Goal: Transaction & Acquisition: Download file/media

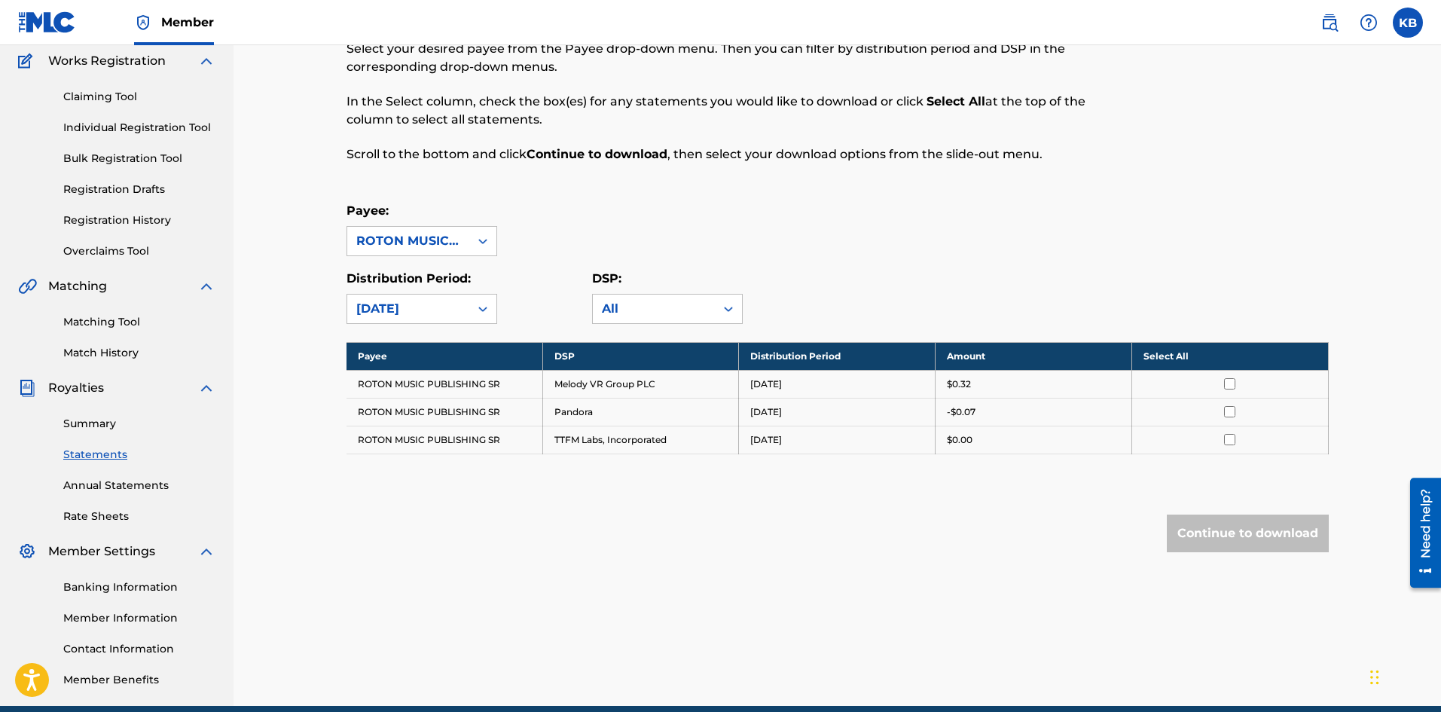
click at [97, 490] on link "Annual Statements" at bounding box center [139, 486] width 152 height 16
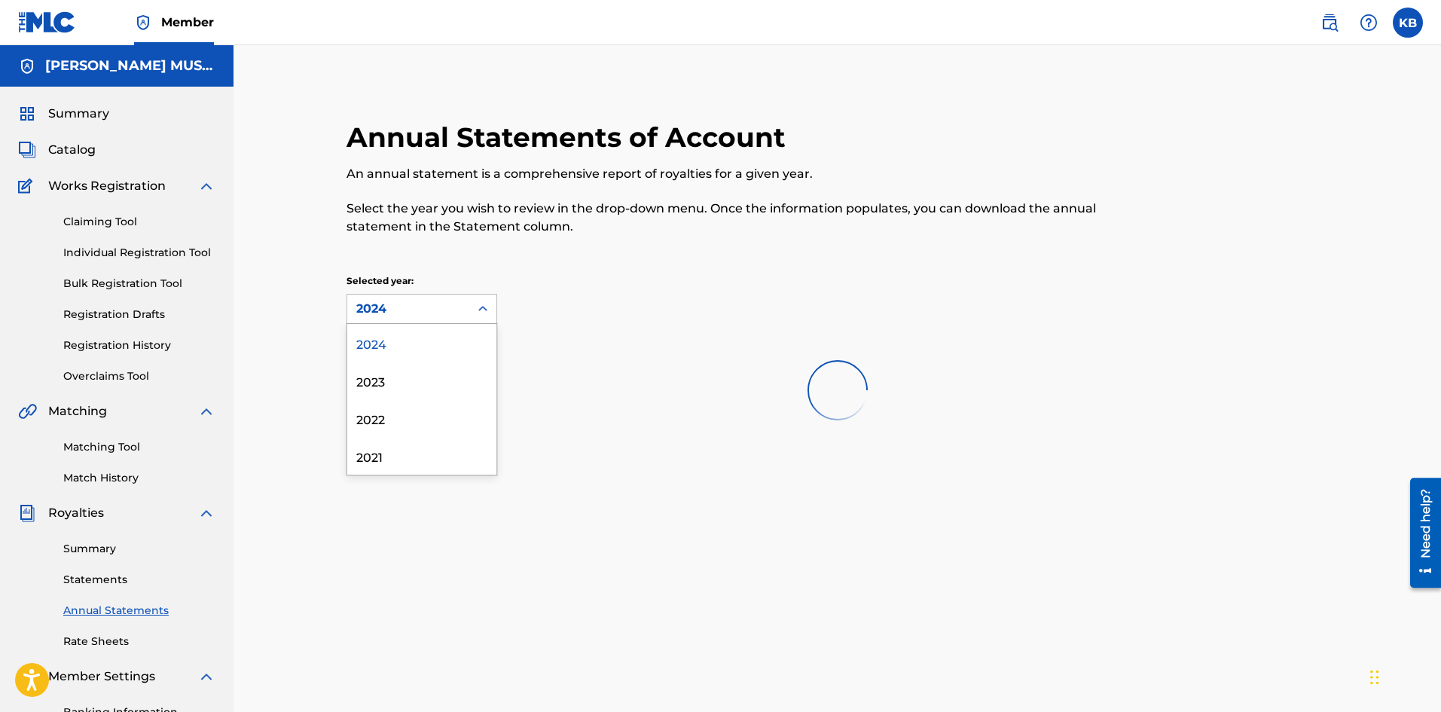
click at [460, 309] on div "2024" at bounding box center [408, 309] width 122 height 29
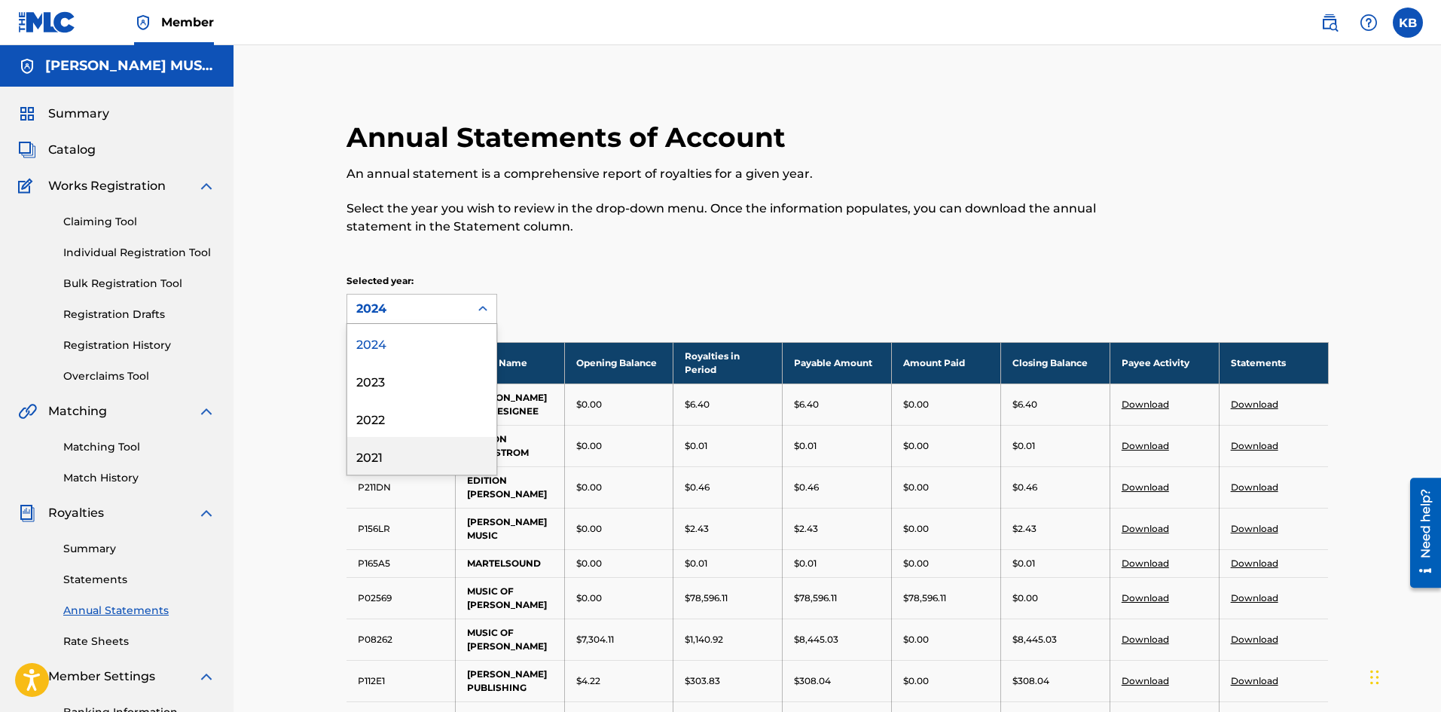
click at [368, 455] on div "2021" at bounding box center [421, 456] width 149 height 38
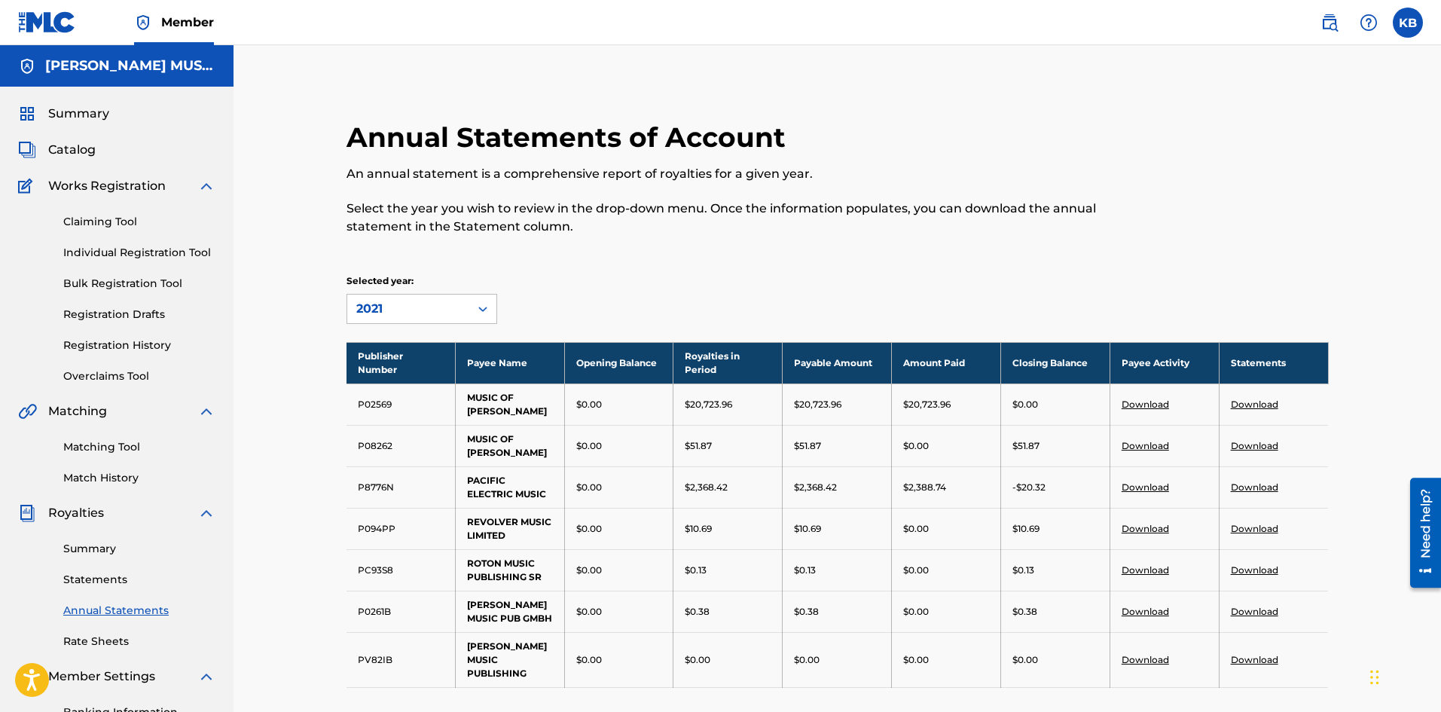
click at [472, 309] on div at bounding box center [482, 308] width 27 height 27
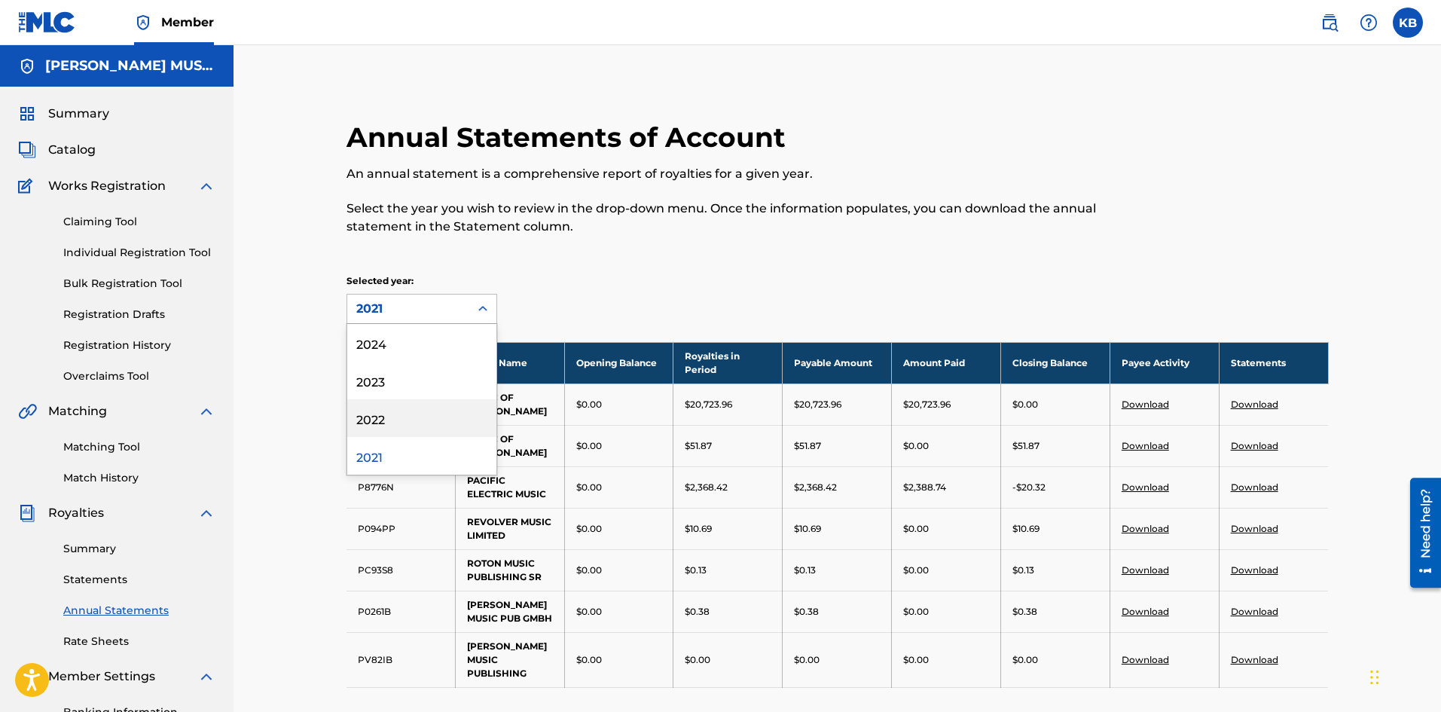
click at [374, 414] on div "2022" at bounding box center [421, 418] width 149 height 38
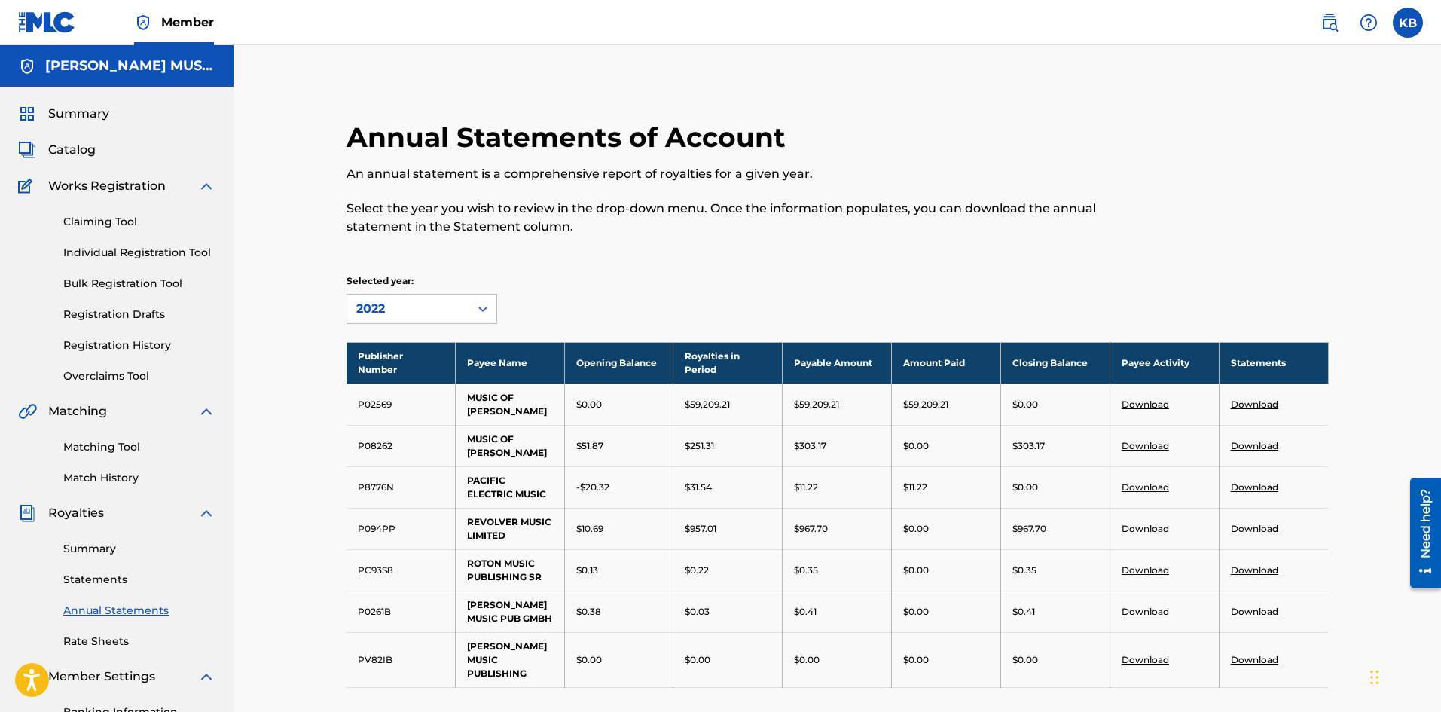
click at [480, 314] on icon at bounding box center [482, 308] width 15 height 15
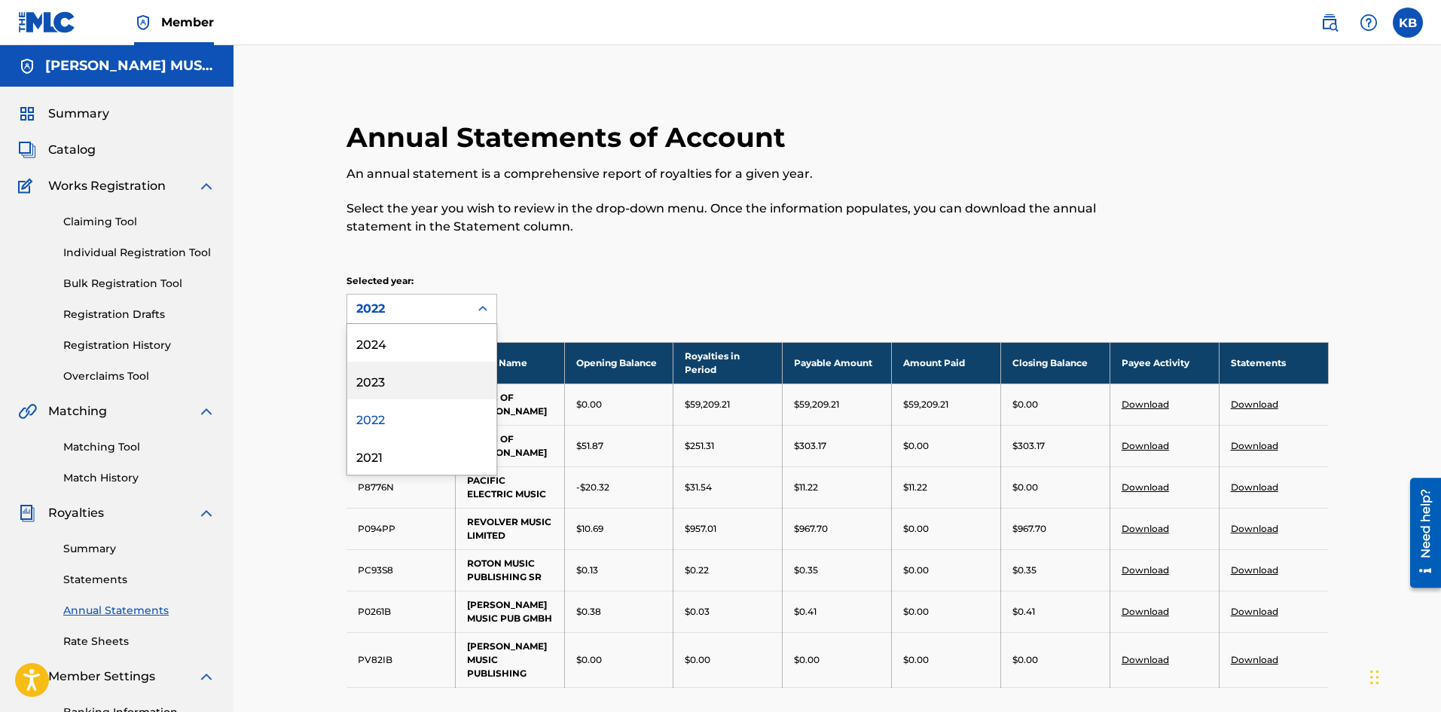
click at [375, 380] on div "2023" at bounding box center [421, 381] width 149 height 38
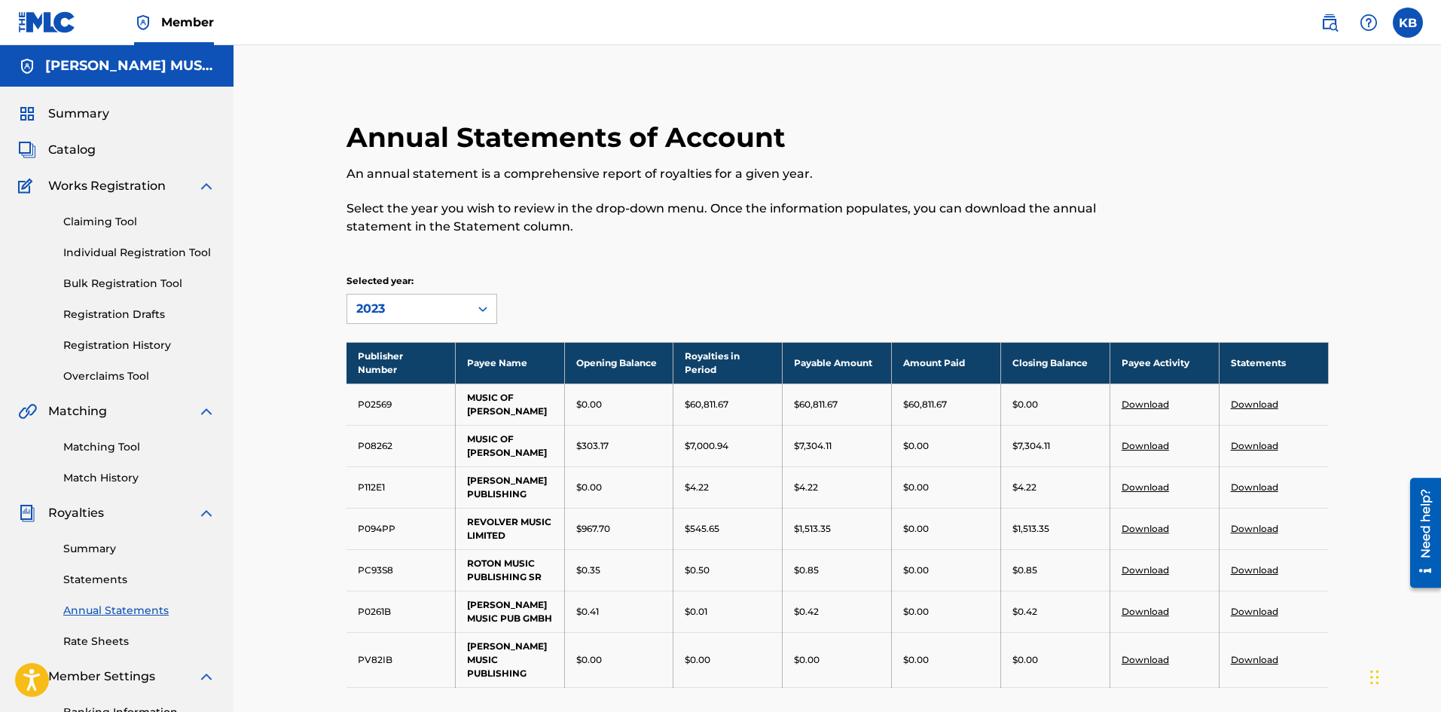
click at [1249, 487] on link "Download" at bounding box center [1254, 486] width 47 height 11
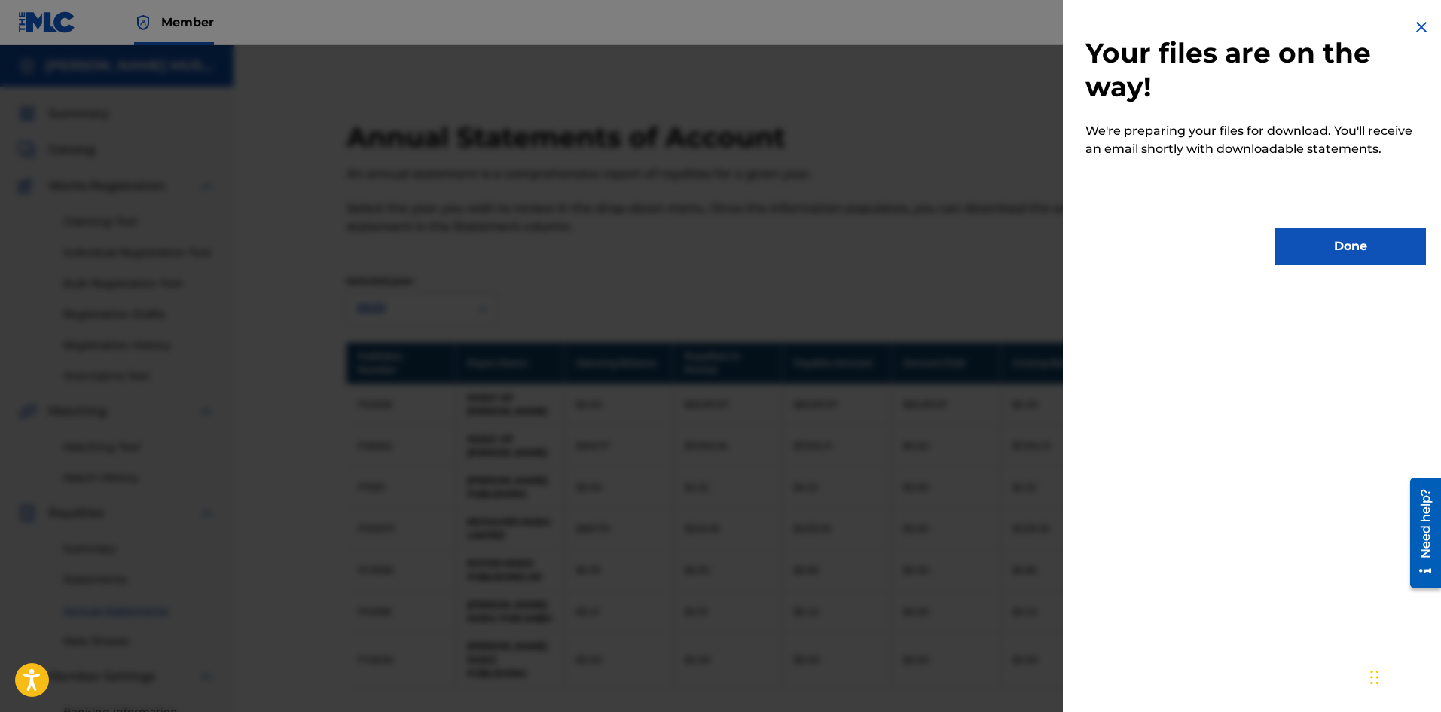
click at [1355, 253] on button "Done" at bounding box center [1350, 247] width 151 height 38
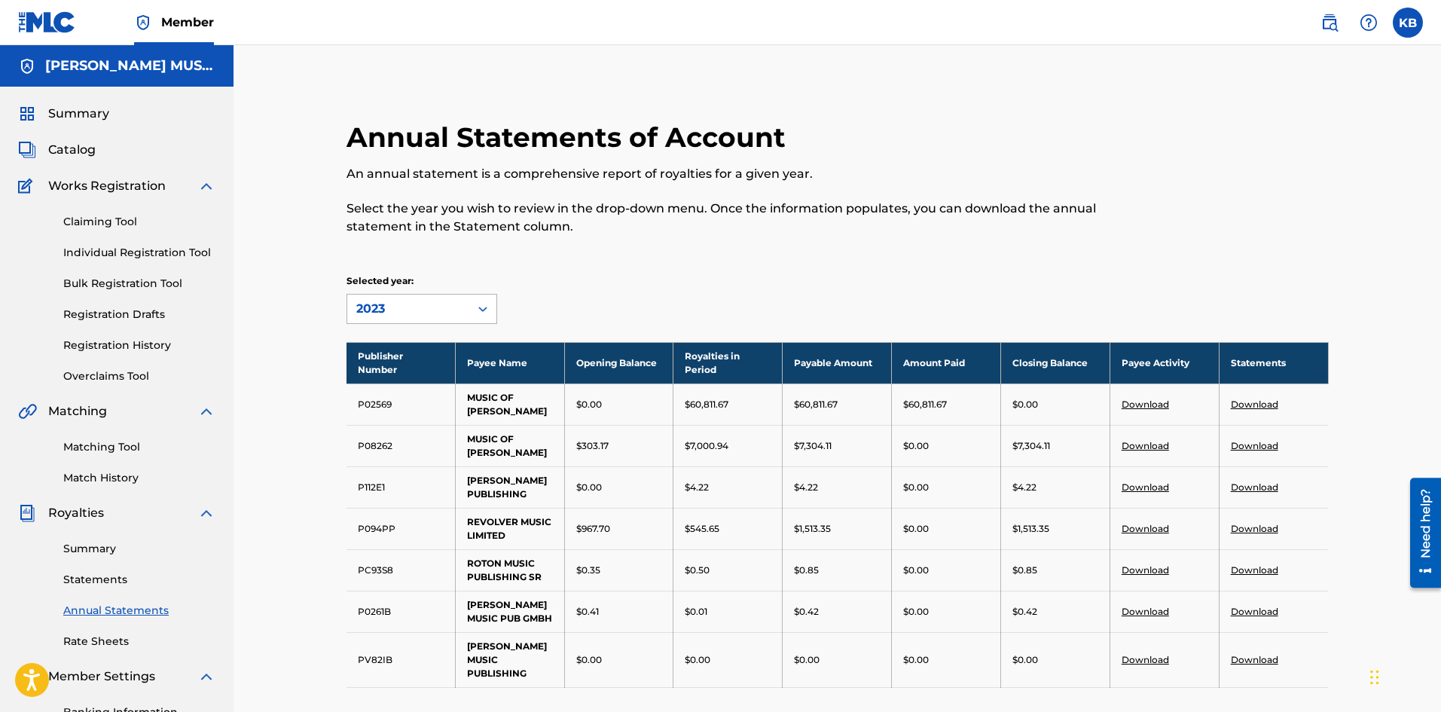
click at [482, 313] on icon at bounding box center [482, 308] width 15 height 15
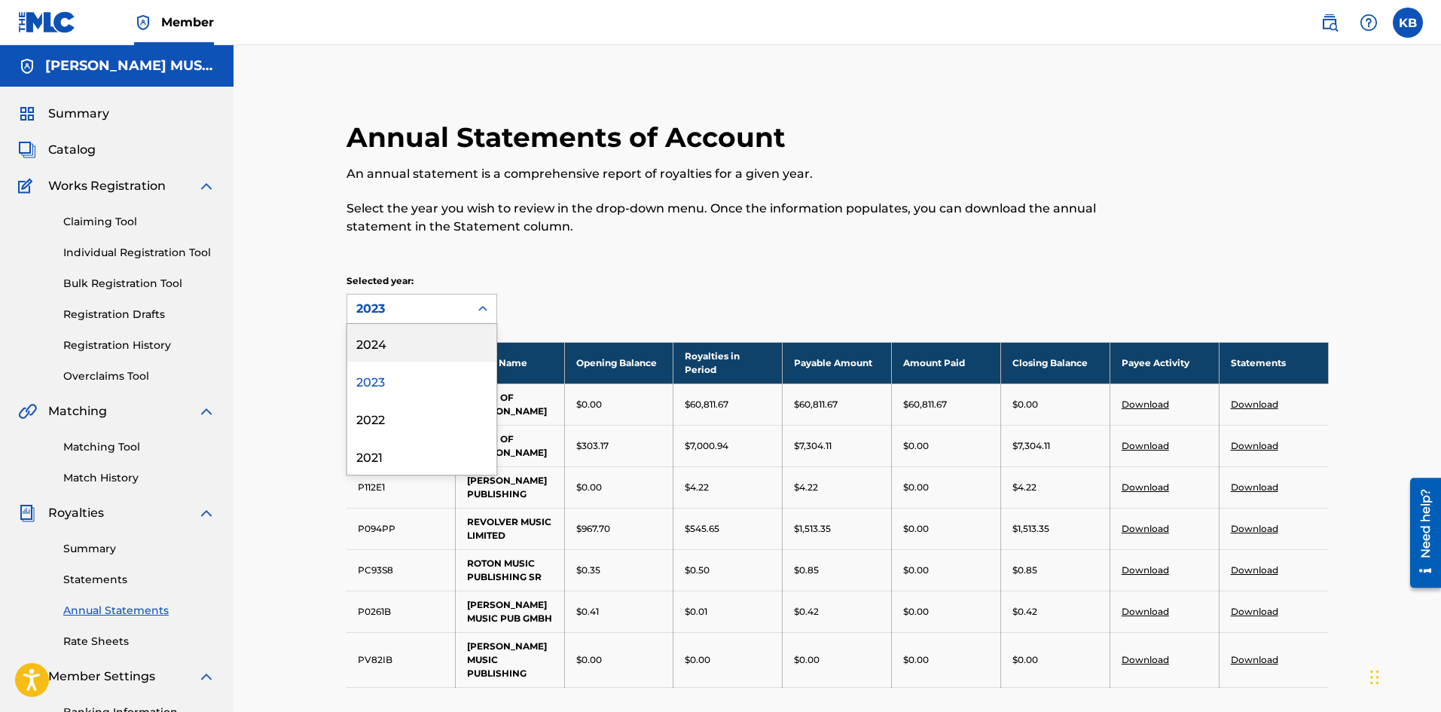
click at [383, 338] on div "2024" at bounding box center [421, 343] width 149 height 38
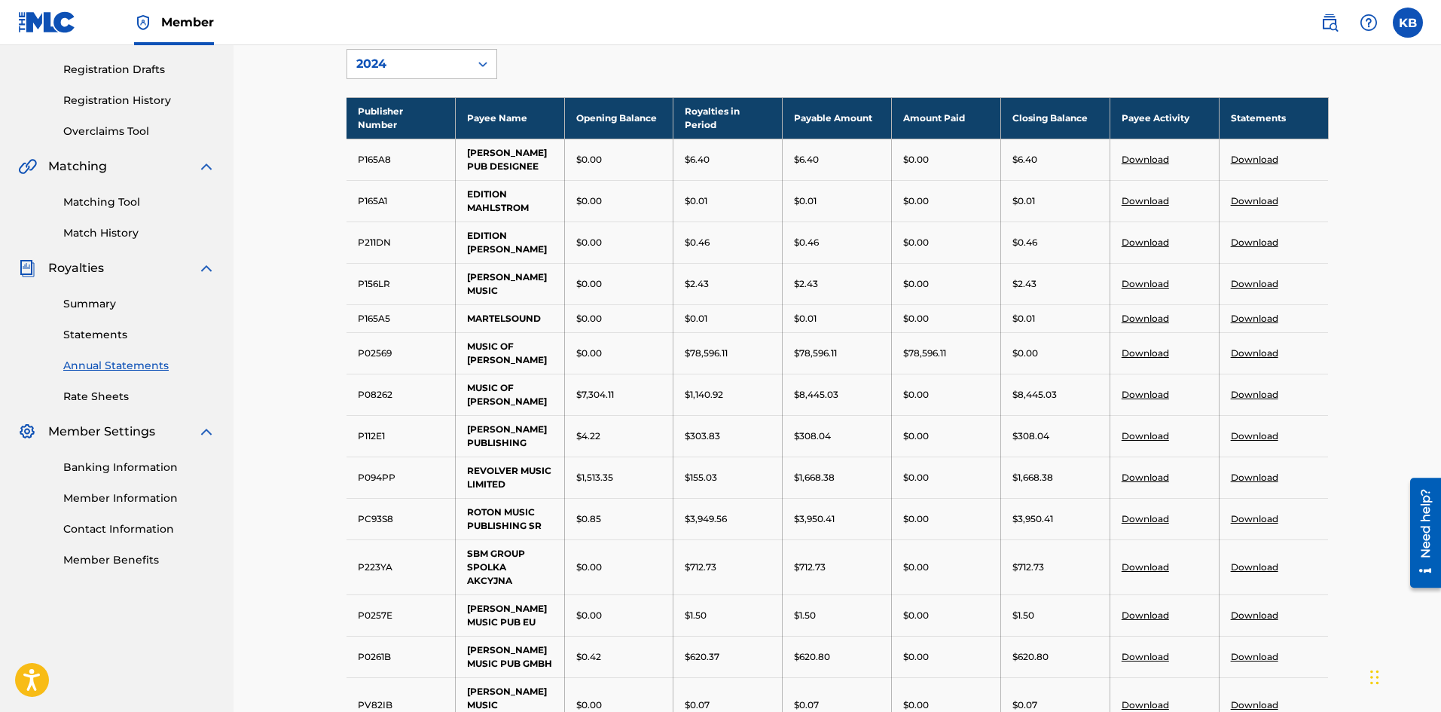
scroll to position [251, 0]
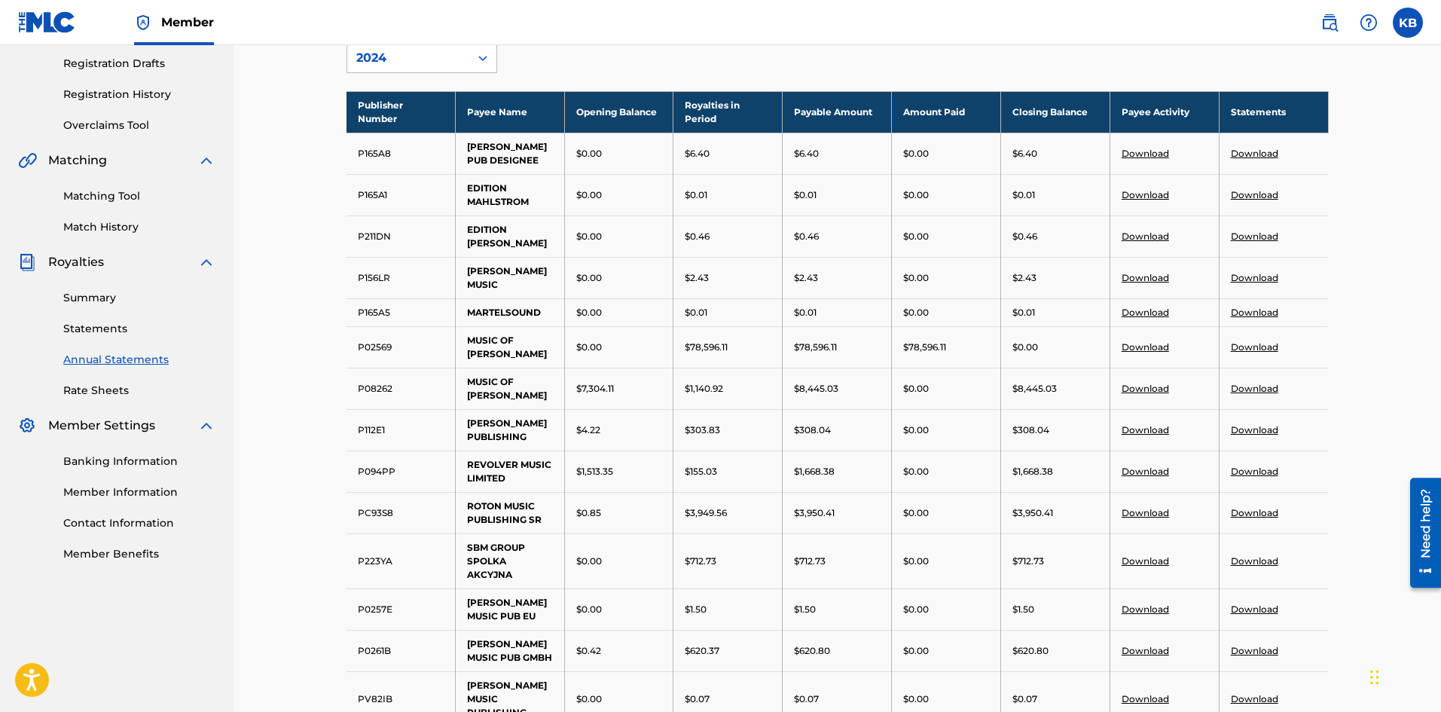
click at [1253, 435] on link "Download" at bounding box center [1254, 429] width 47 height 11
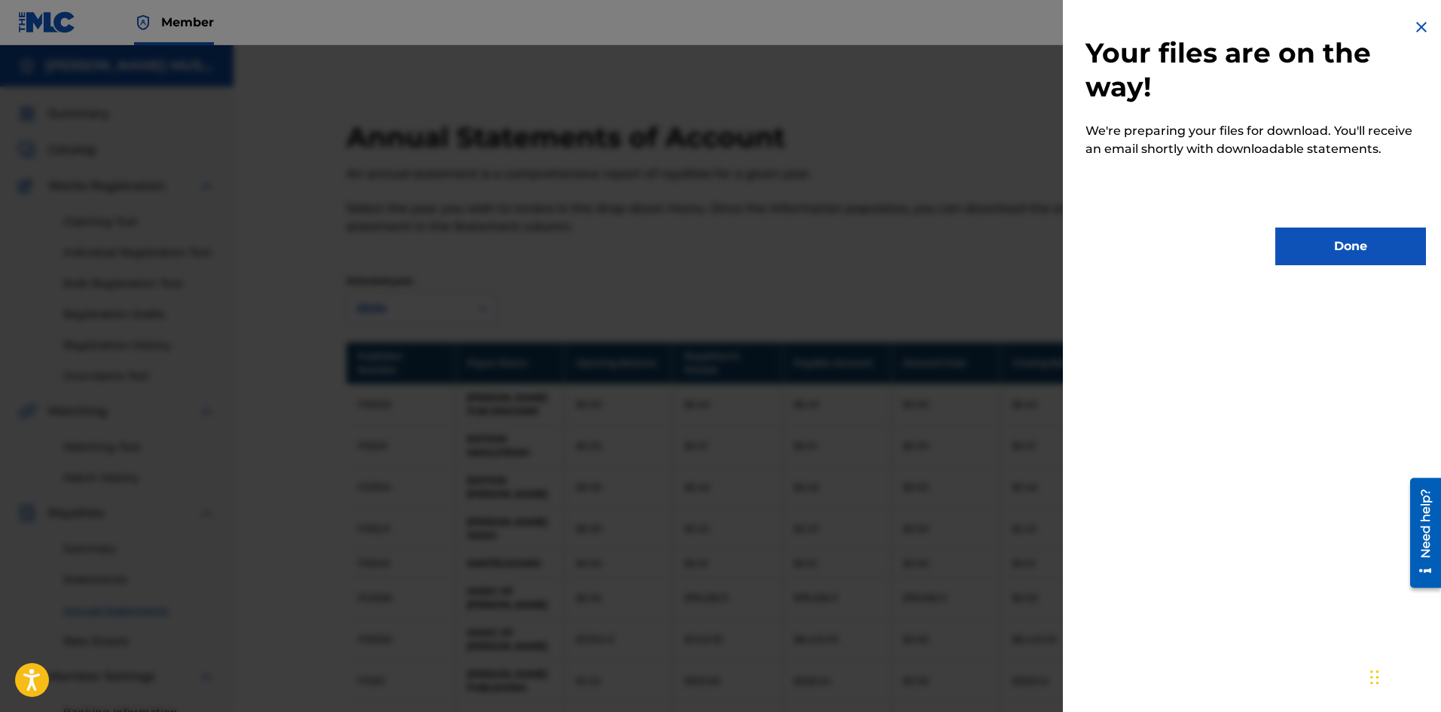
click at [1370, 239] on button "Done" at bounding box center [1350, 247] width 151 height 38
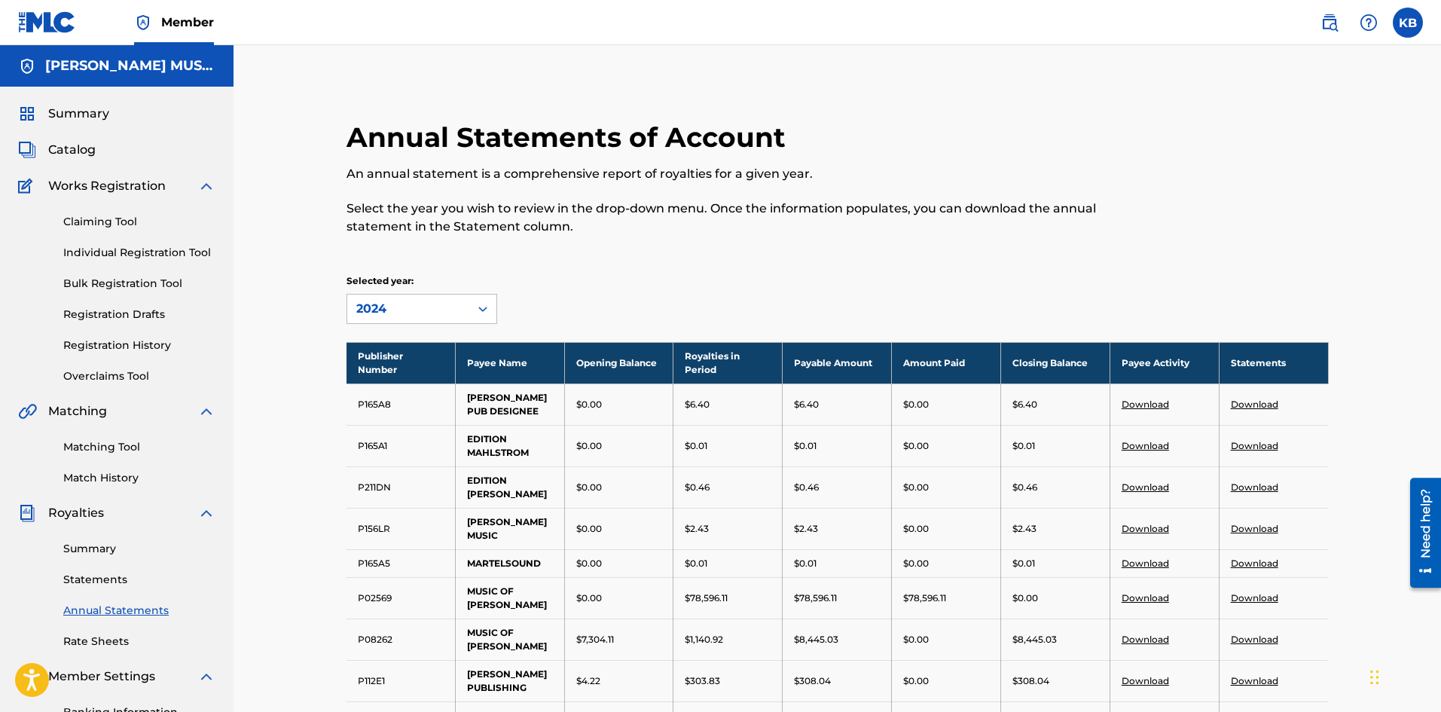
click at [110, 584] on link "Statements" at bounding box center [139, 580] width 152 height 16
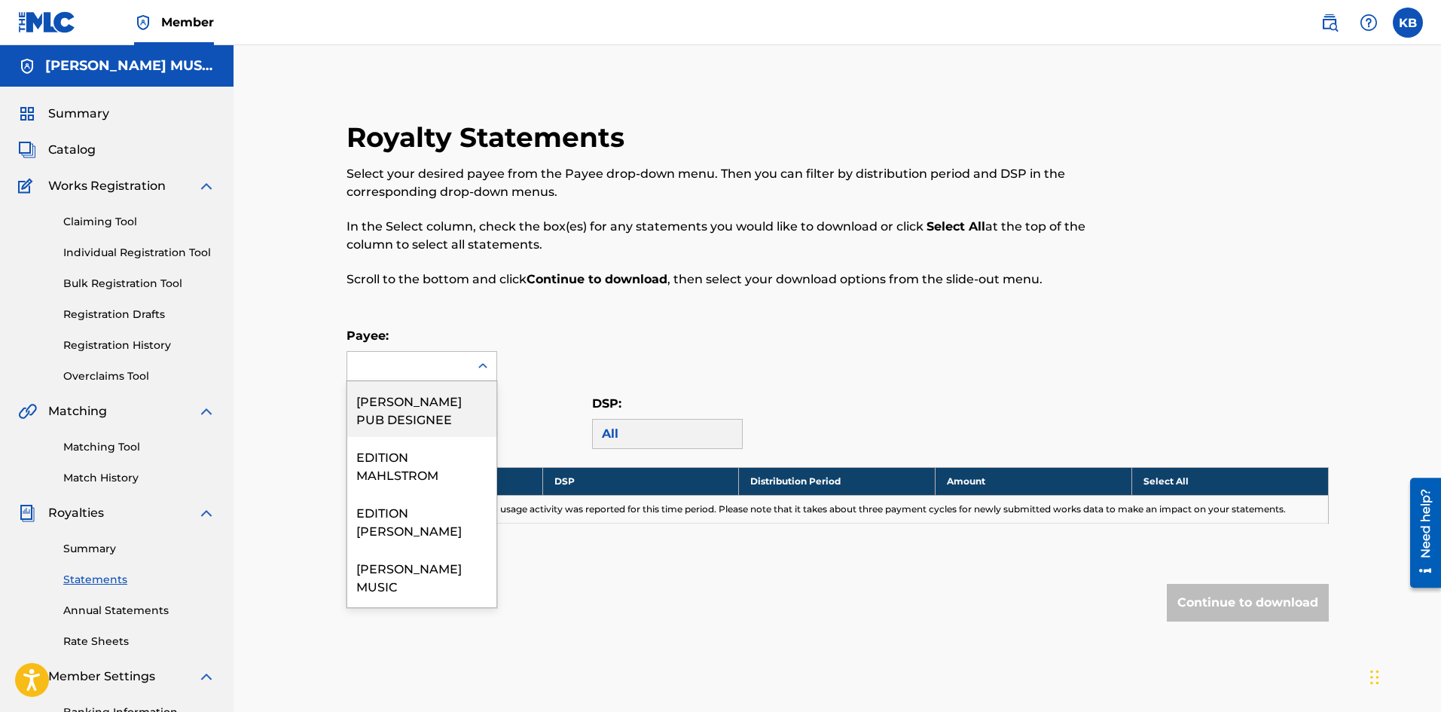
click at [489, 365] on icon at bounding box center [482, 366] width 15 height 15
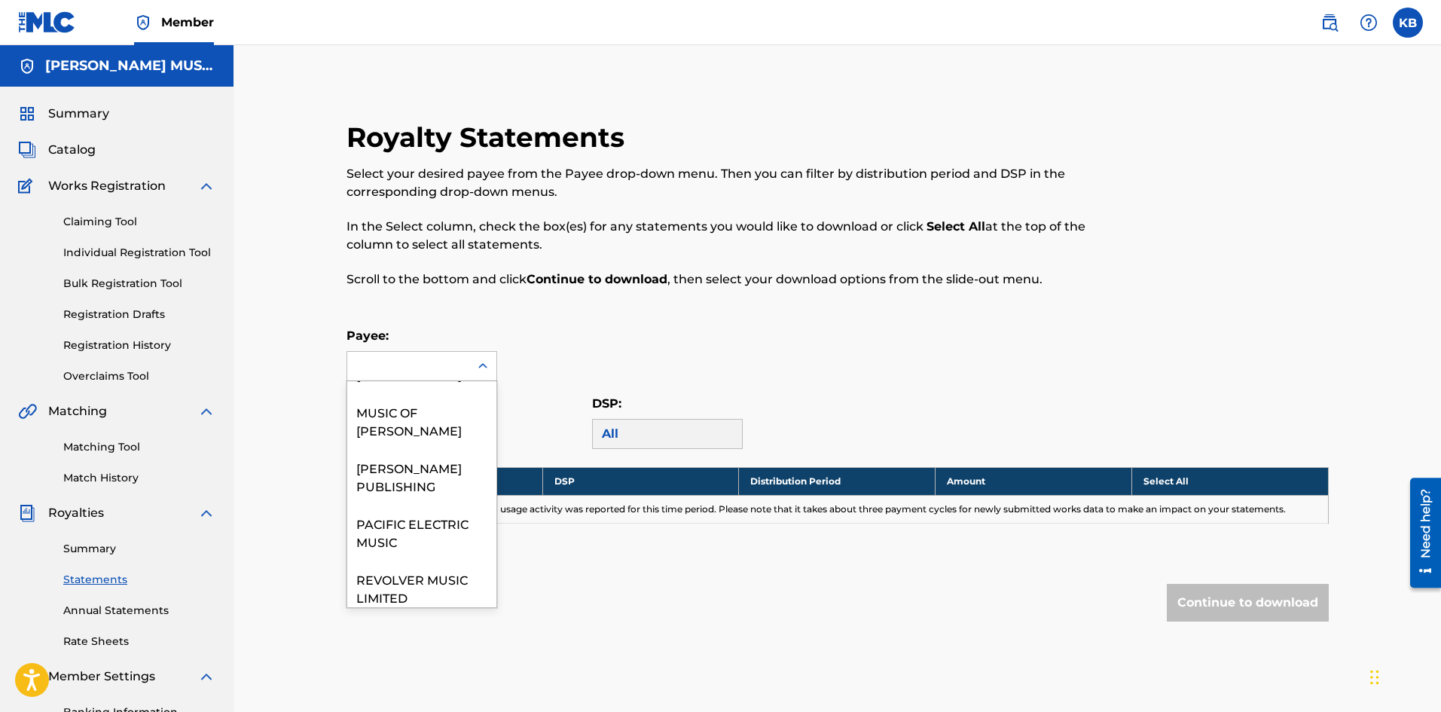
scroll to position [316, 0]
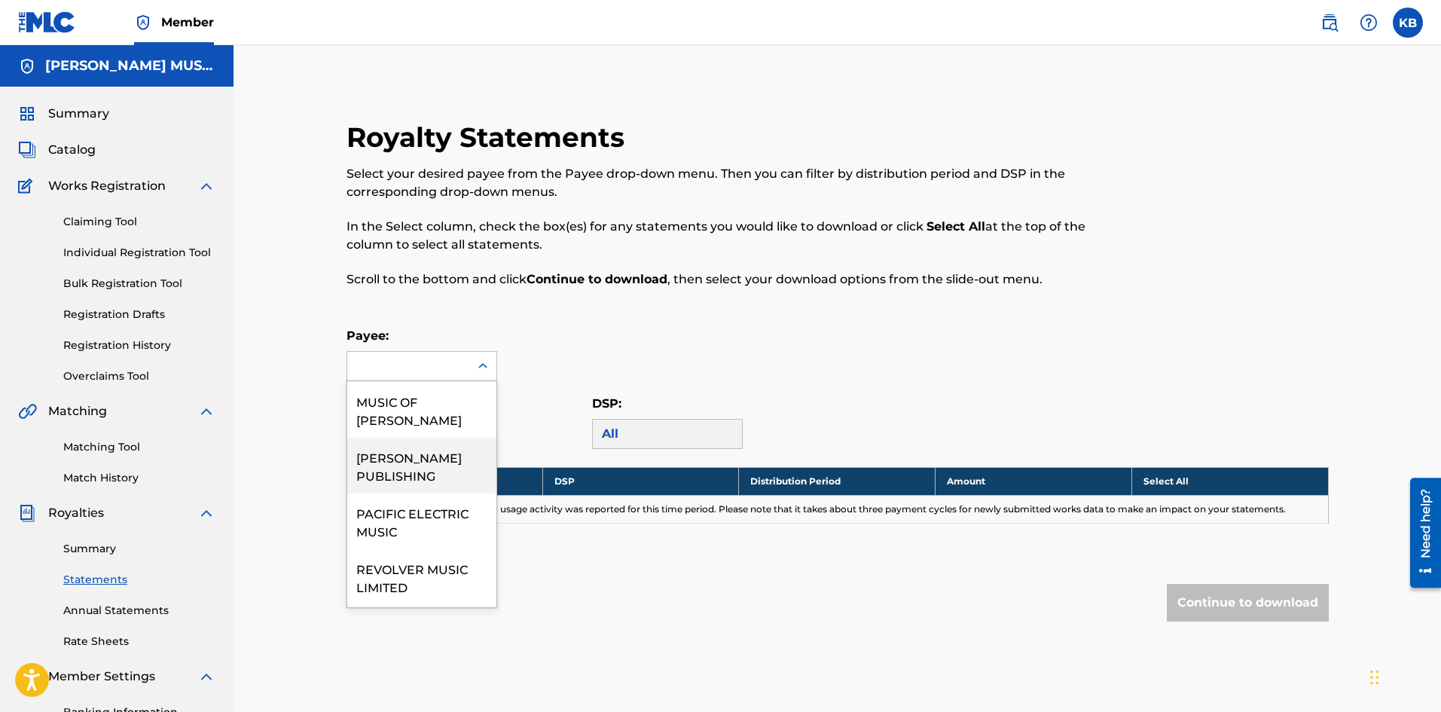
click at [398, 483] on div "[PERSON_NAME] PUBLISHING" at bounding box center [421, 466] width 149 height 56
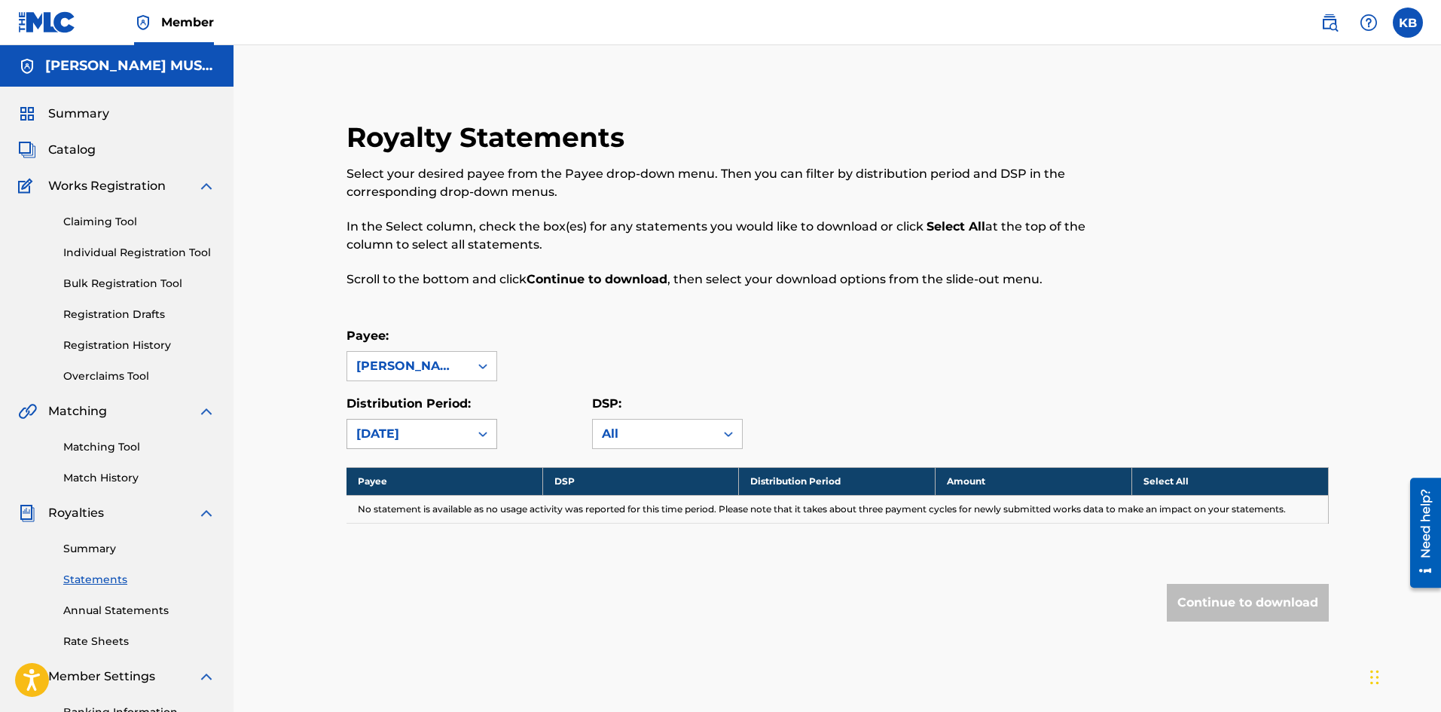
click at [485, 435] on icon at bounding box center [482, 434] width 9 height 5
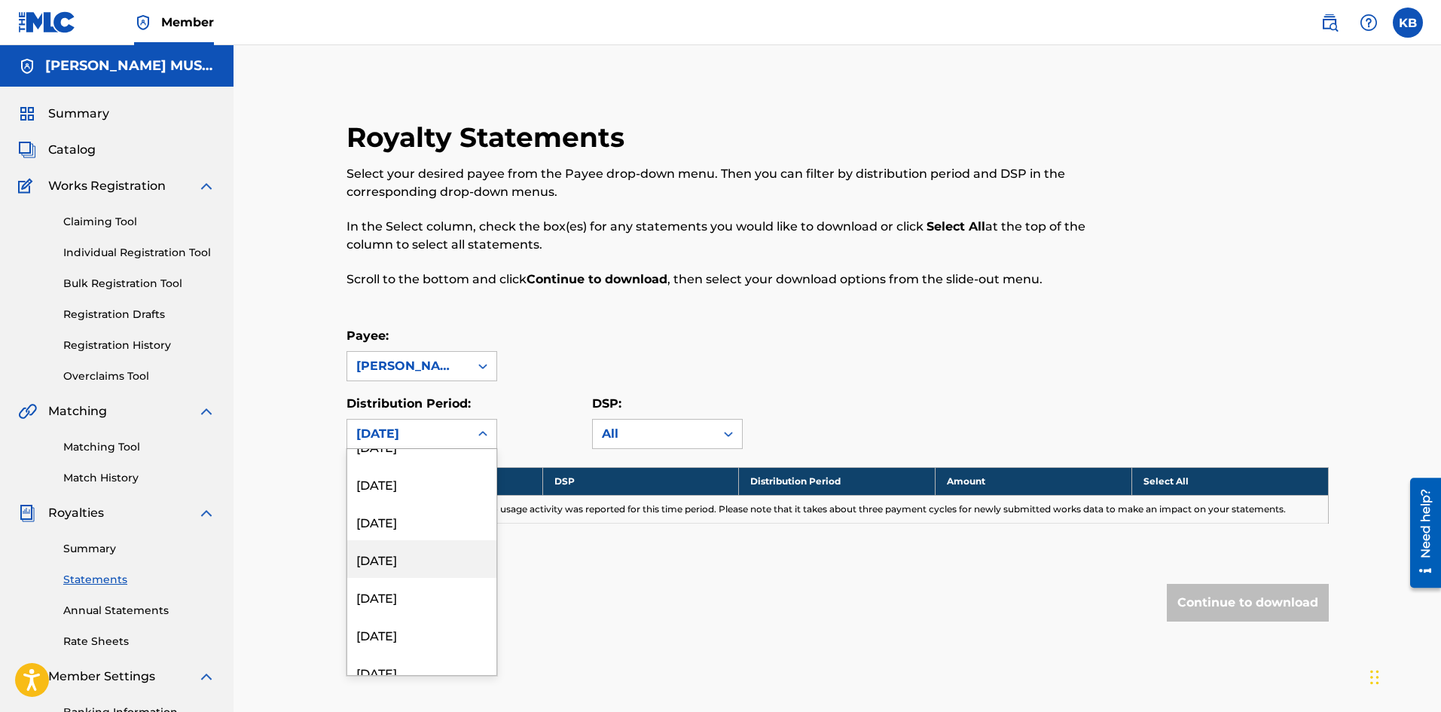
scroll to position [121, 0]
click at [432, 619] on div "[DATE]" at bounding box center [421, 611] width 149 height 38
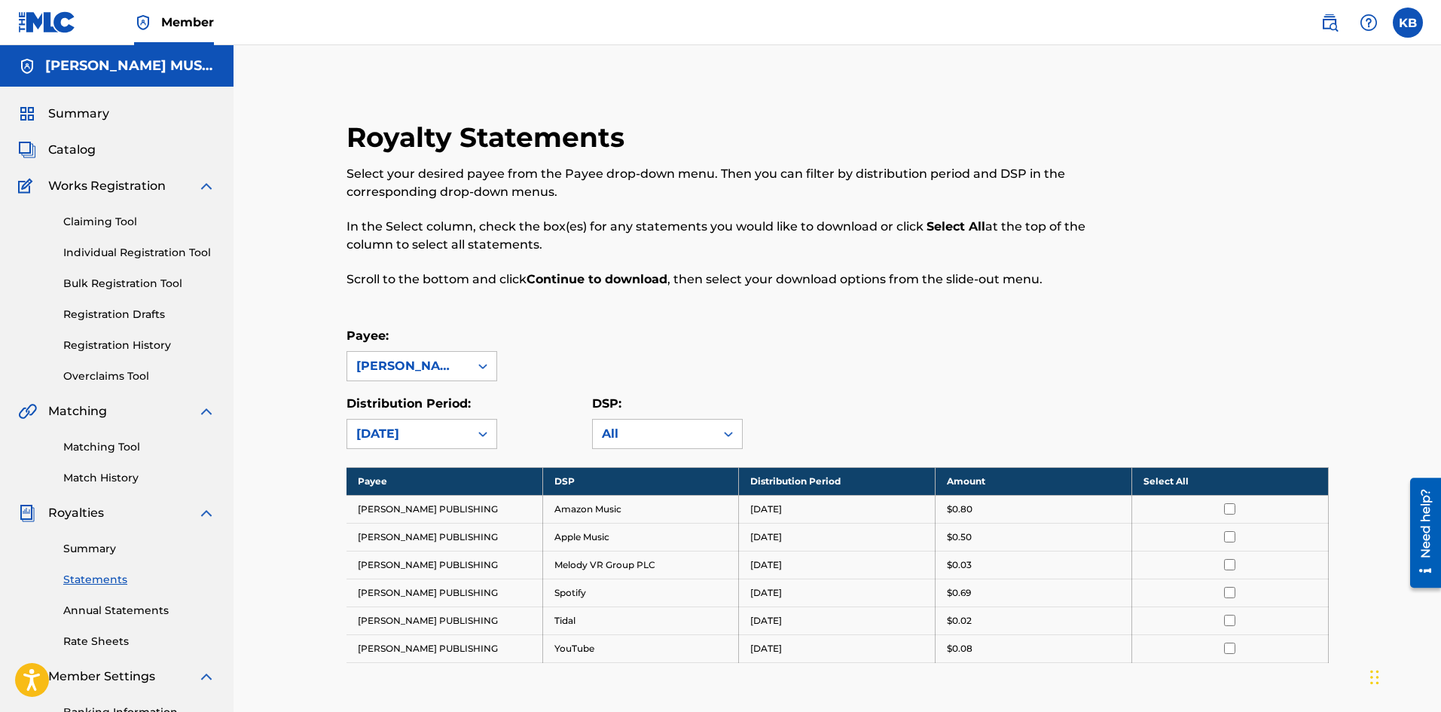
click at [1229, 480] on th "Select All" at bounding box center [1230, 481] width 197 height 28
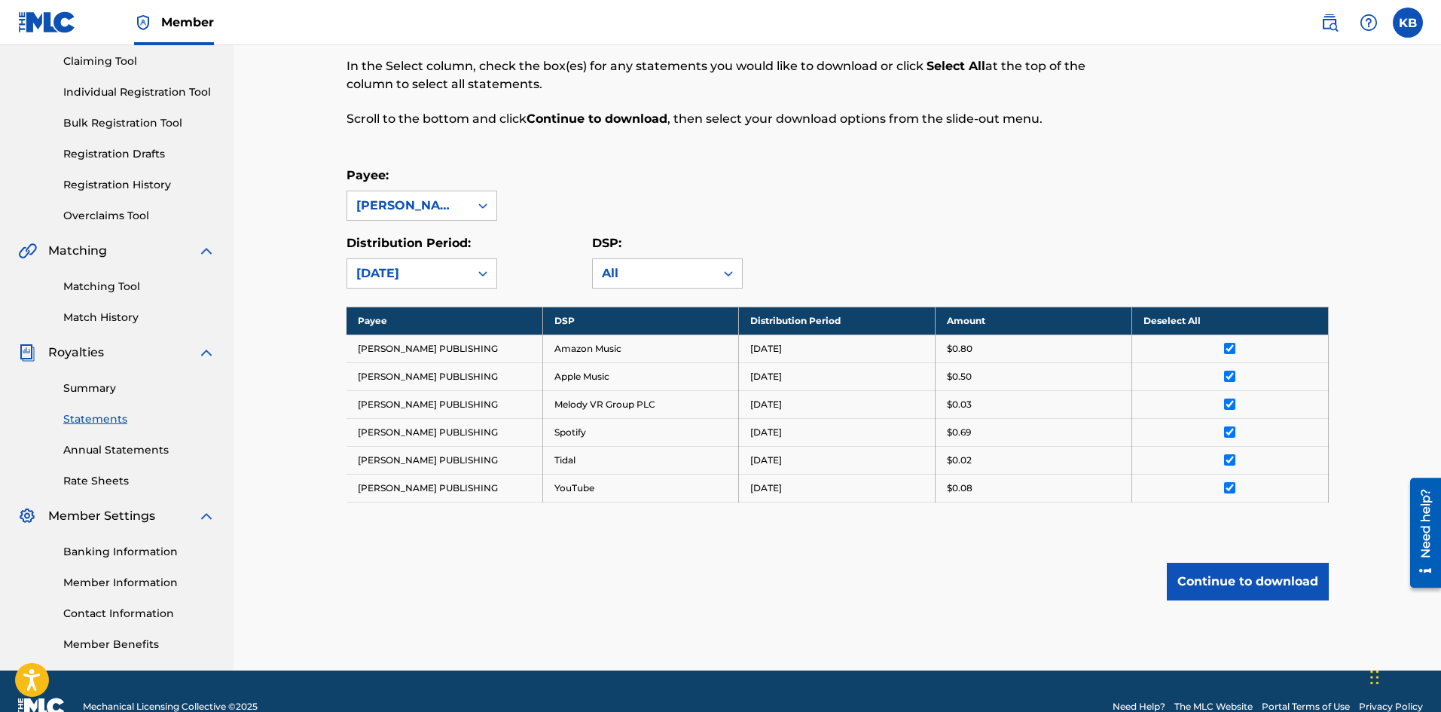
scroll to position [191, 0]
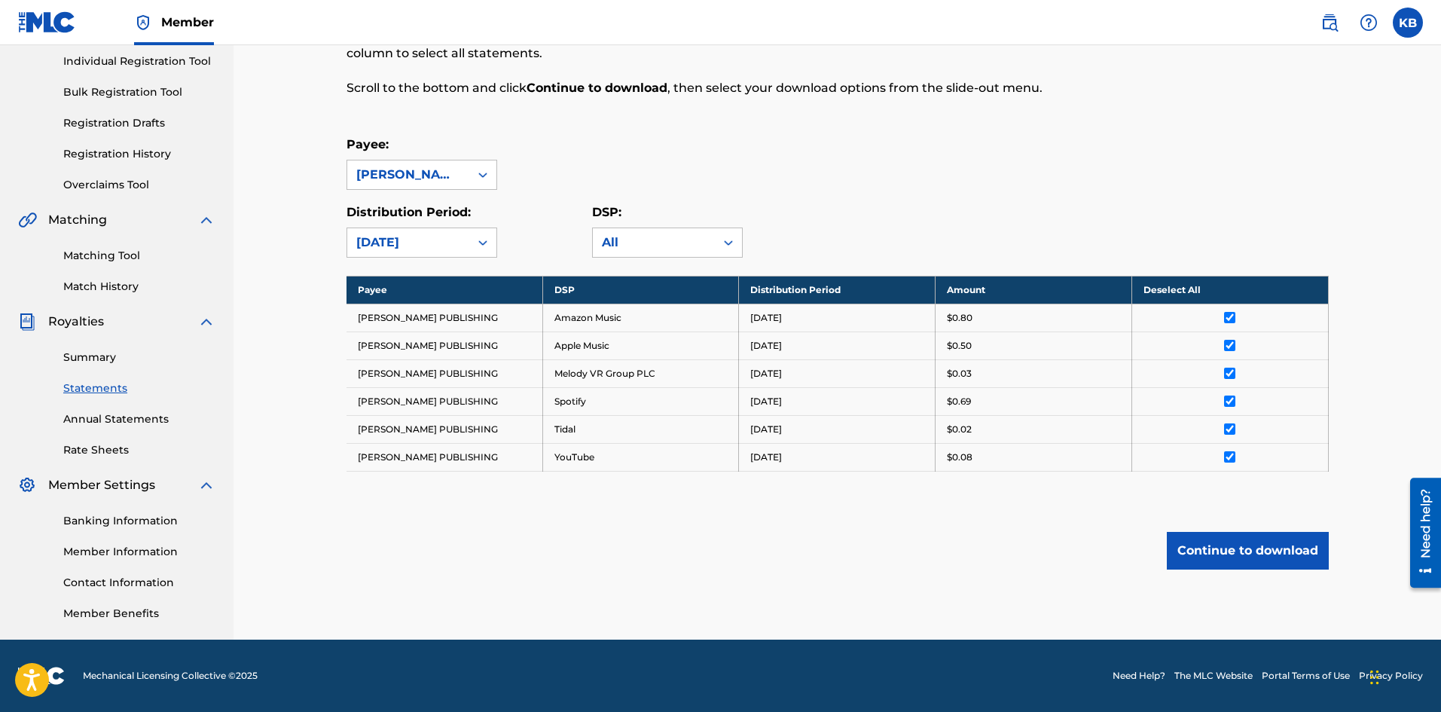
click at [1253, 549] on button "Continue to download" at bounding box center [1248, 551] width 162 height 38
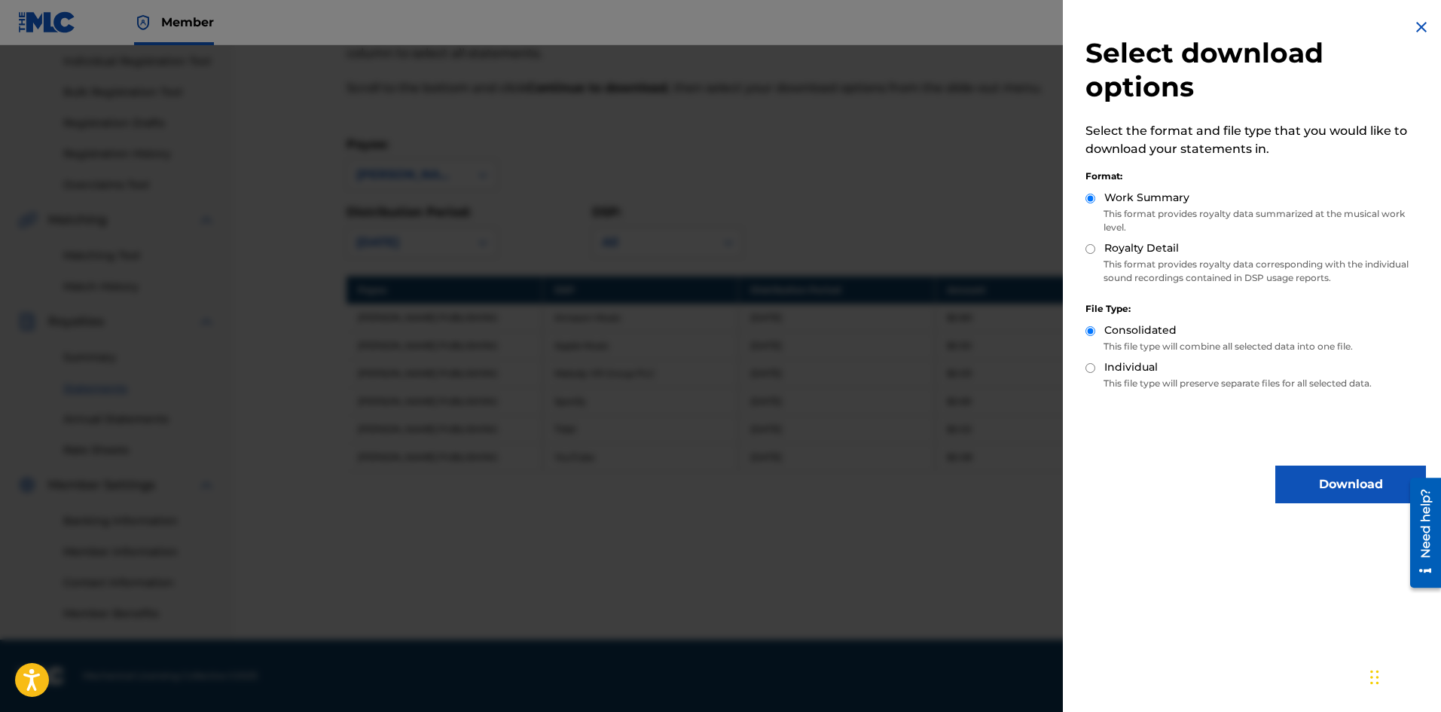
click at [1306, 481] on button "Download" at bounding box center [1350, 485] width 151 height 38
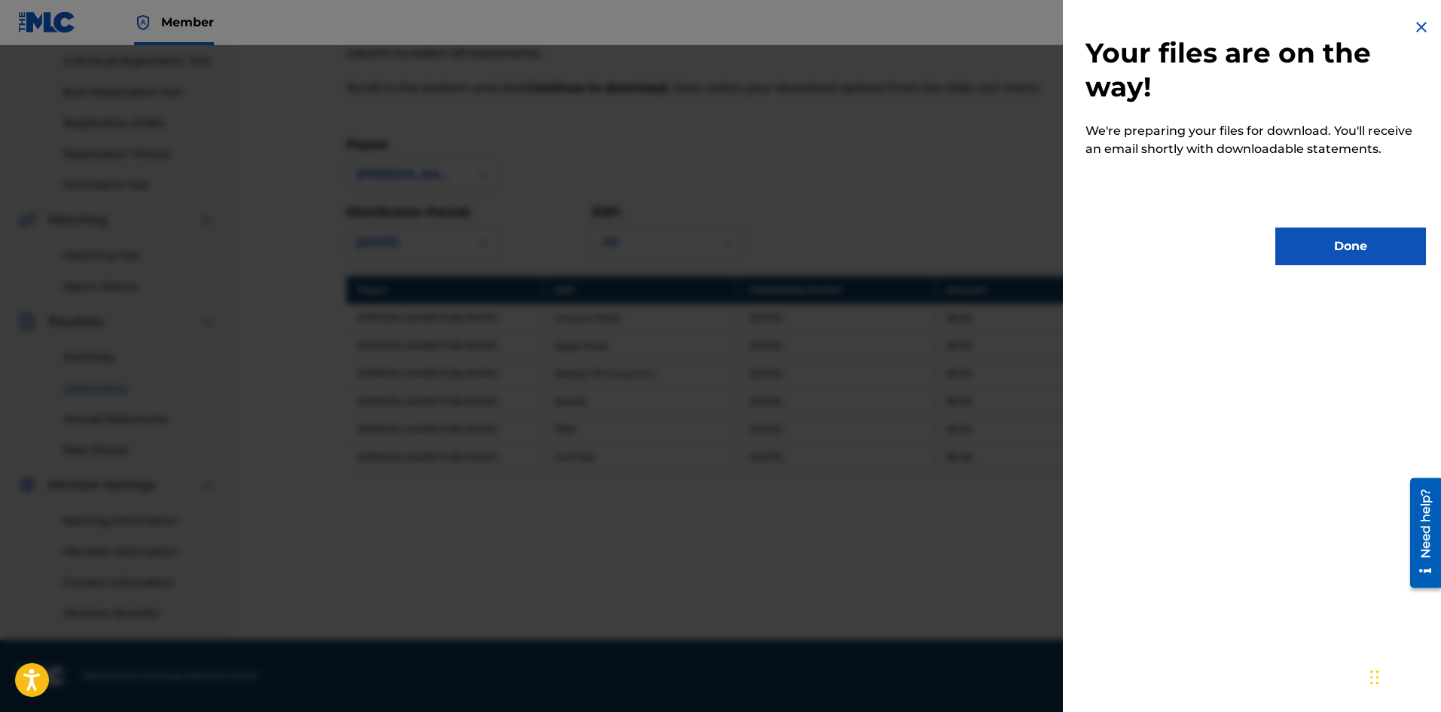
click at [1364, 240] on button "Done" at bounding box center [1350, 247] width 151 height 38
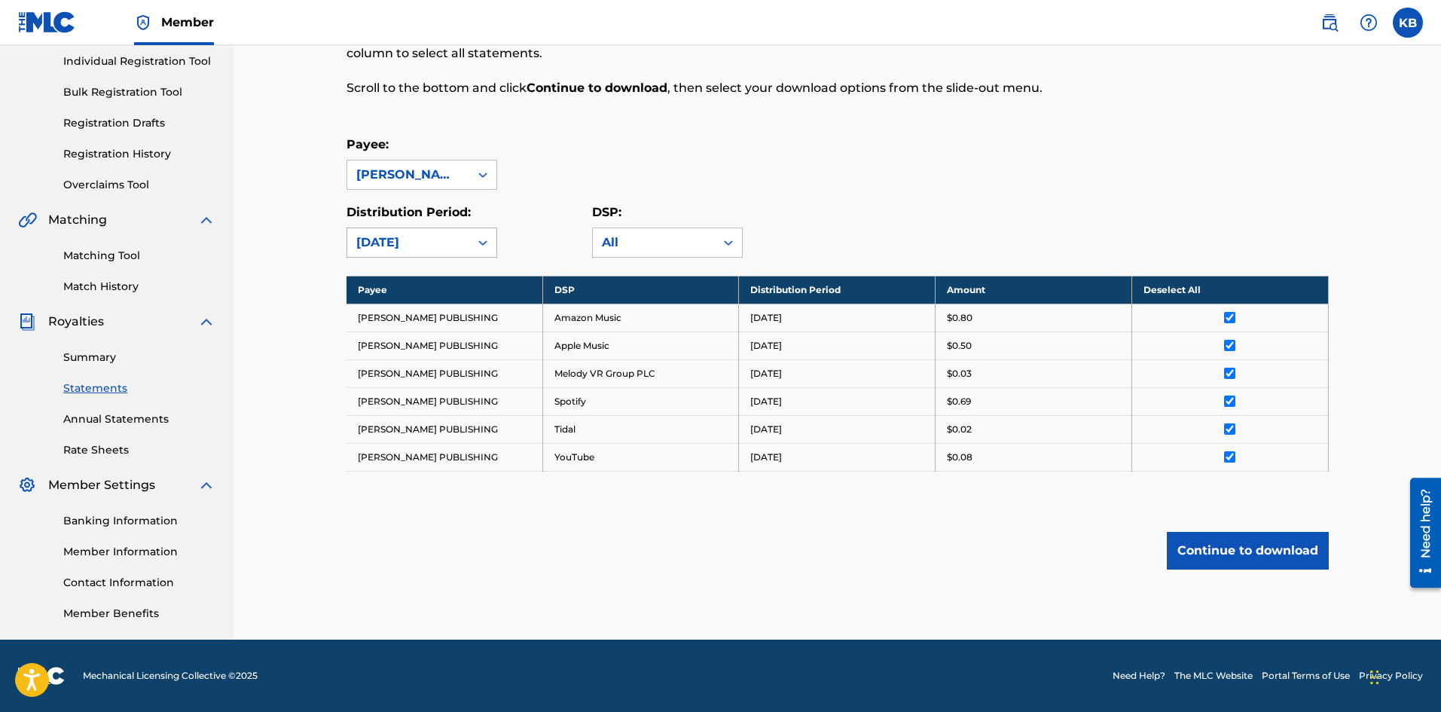
click at [492, 244] on div at bounding box center [482, 242] width 27 height 27
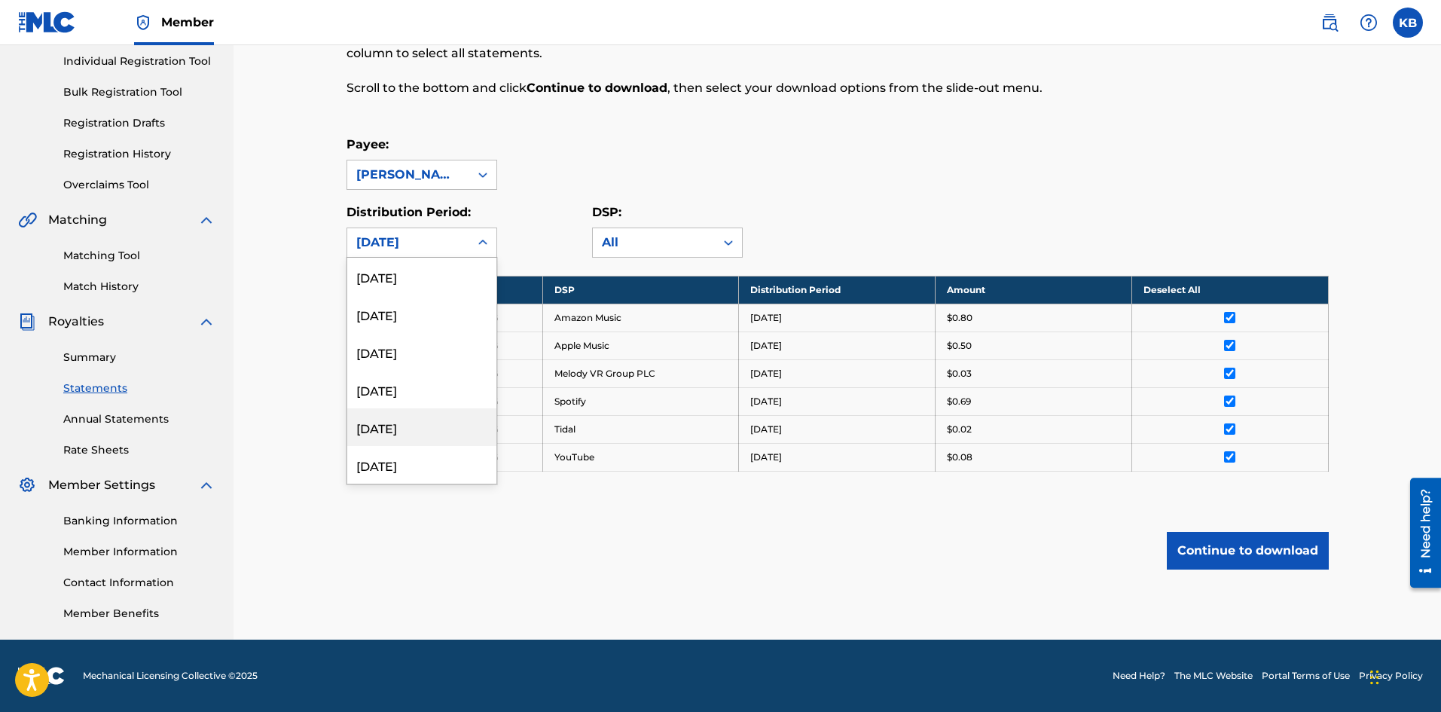
scroll to position [30, 0]
click at [401, 467] on div "[DATE]" at bounding box center [421, 473] width 149 height 38
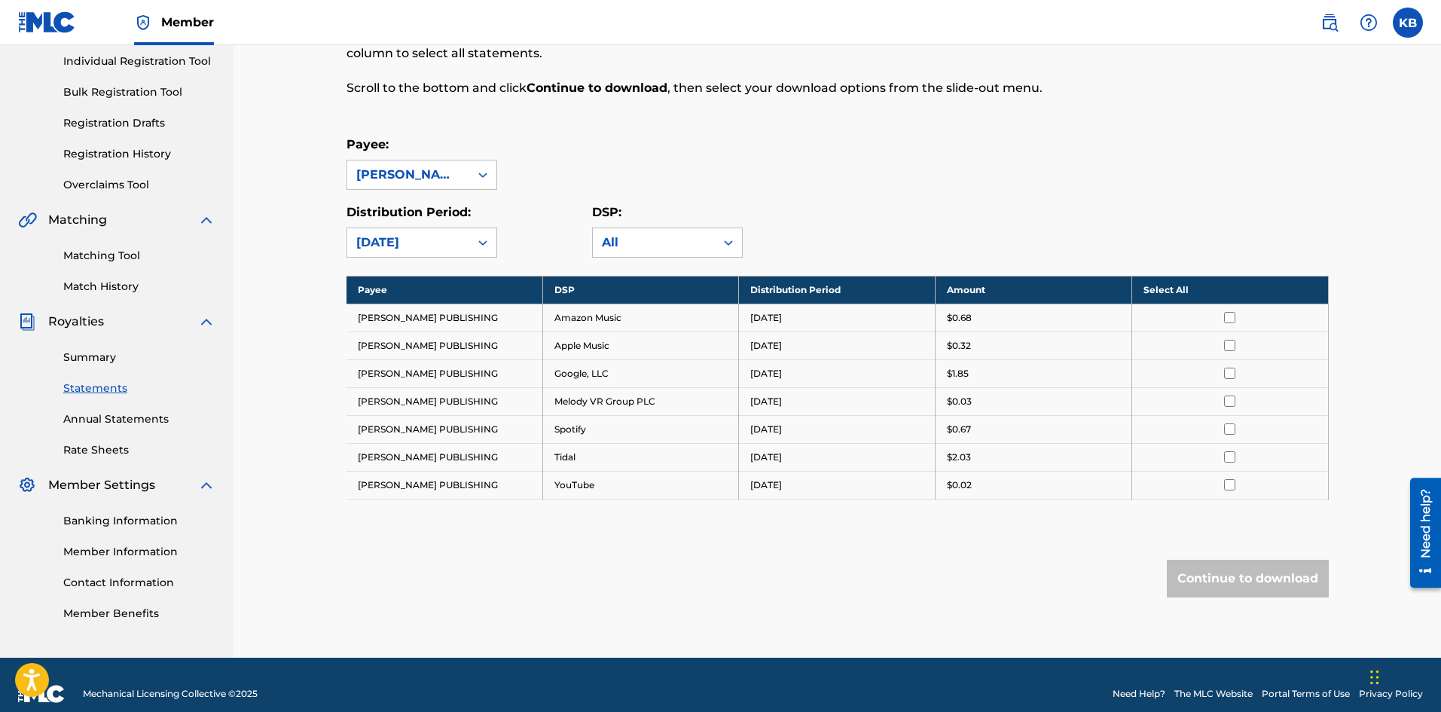
click at [1237, 285] on th "Select All" at bounding box center [1230, 290] width 197 height 28
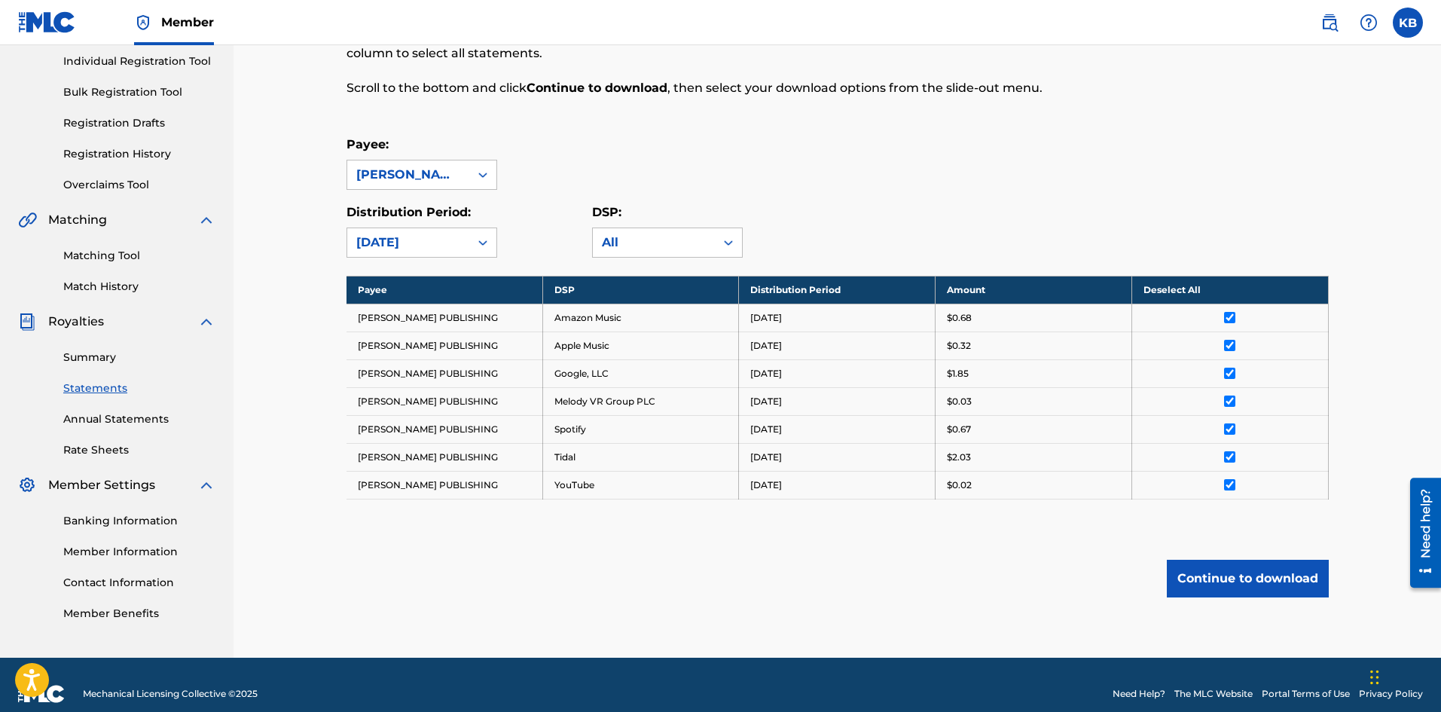
click at [1261, 573] on button "Continue to download" at bounding box center [1248, 579] width 162 height 38
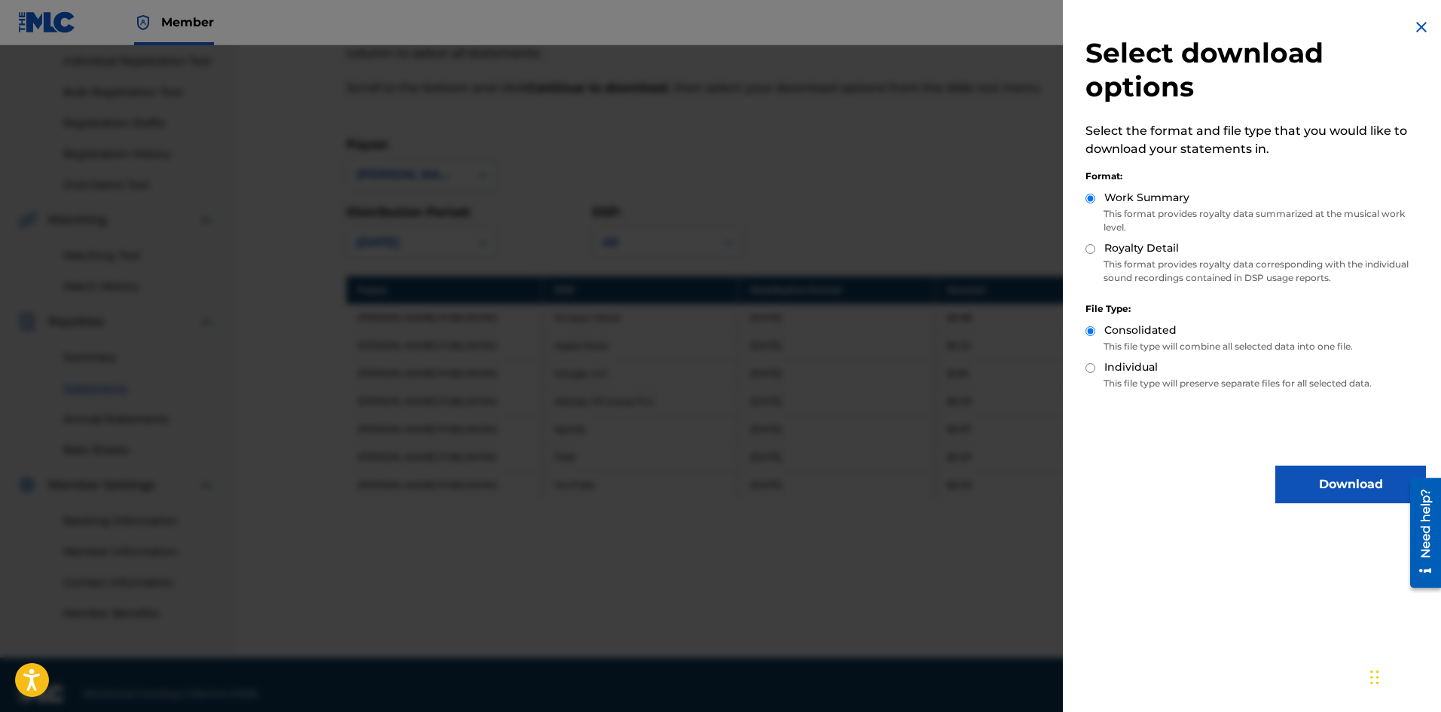
click at [1306, 494] on button "Download" at bounding box center [1350, 485] width 151 height 38
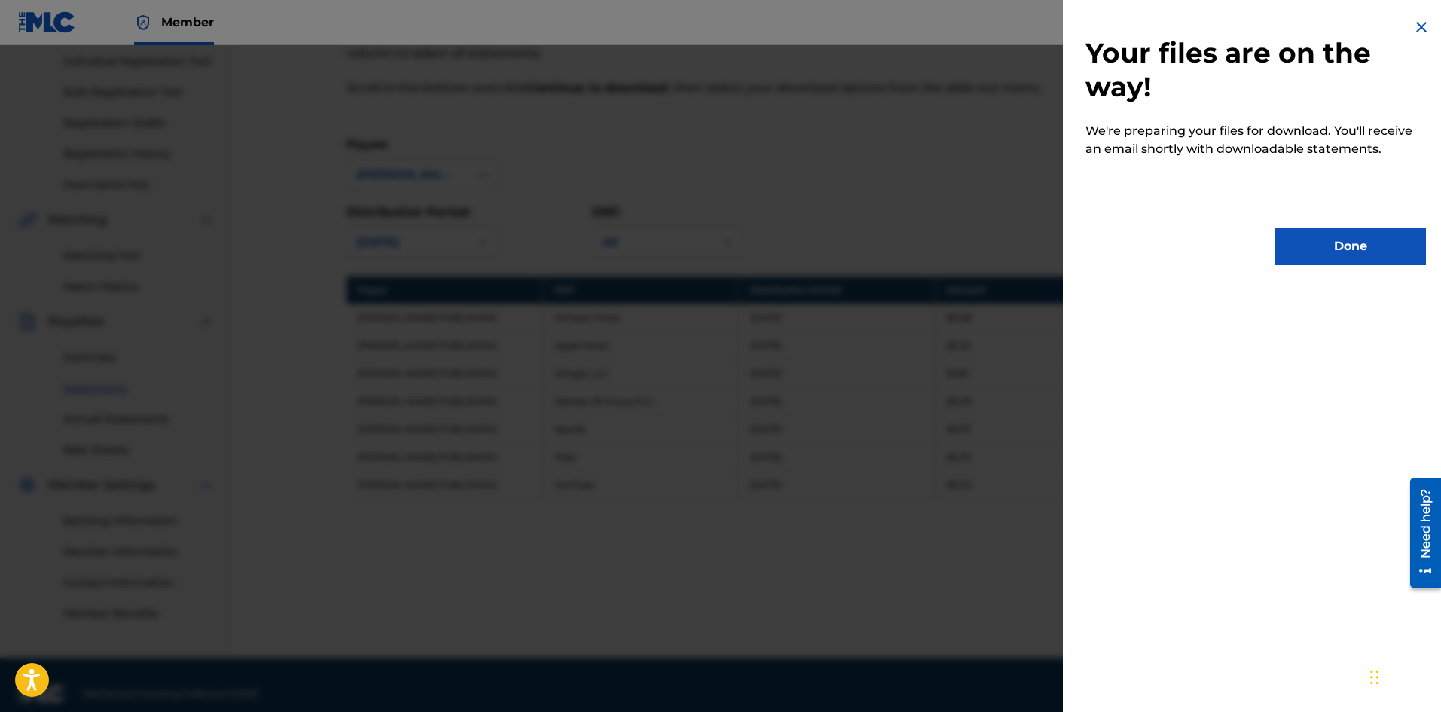
click at [1331, 242] on button "Done" at bounding box center [1350, 247] width 151 height 38
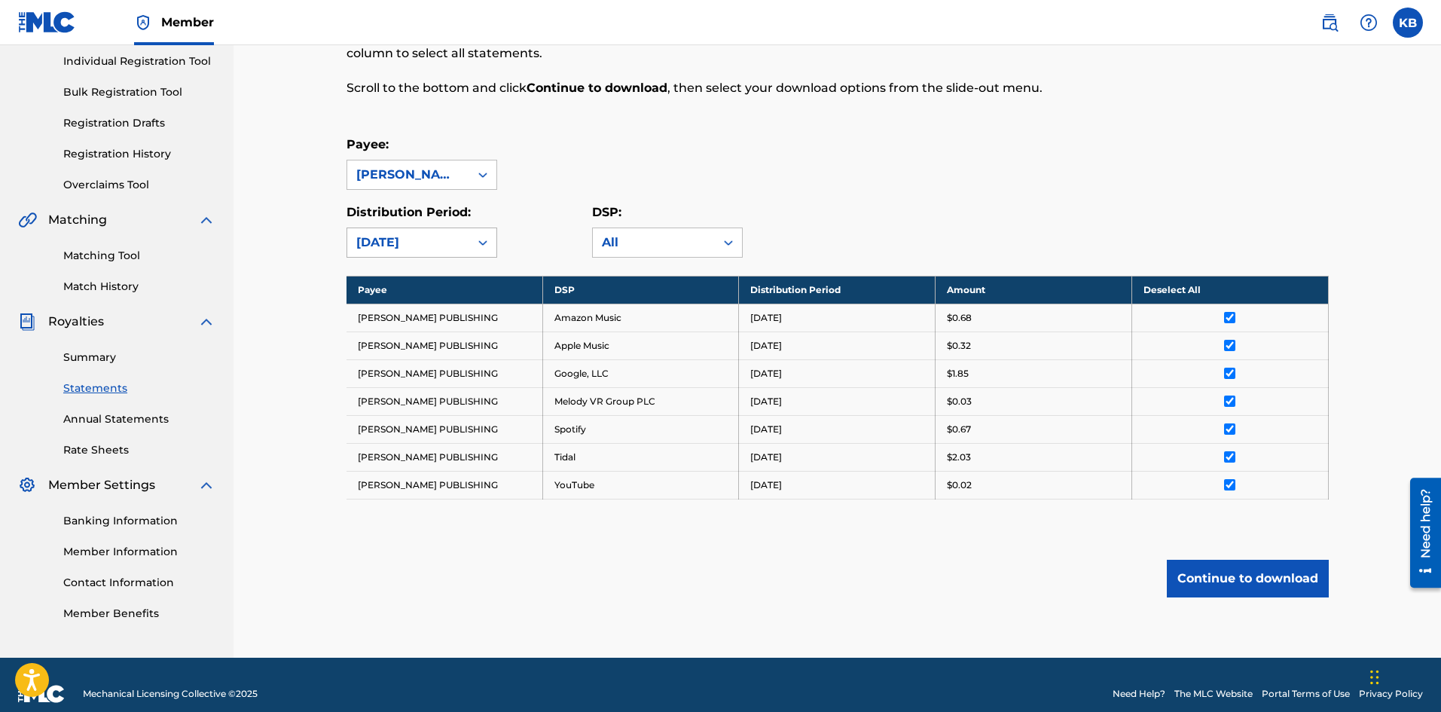
click at [480, 243] on icon at bounding box center [482, 242] width 9 height 5
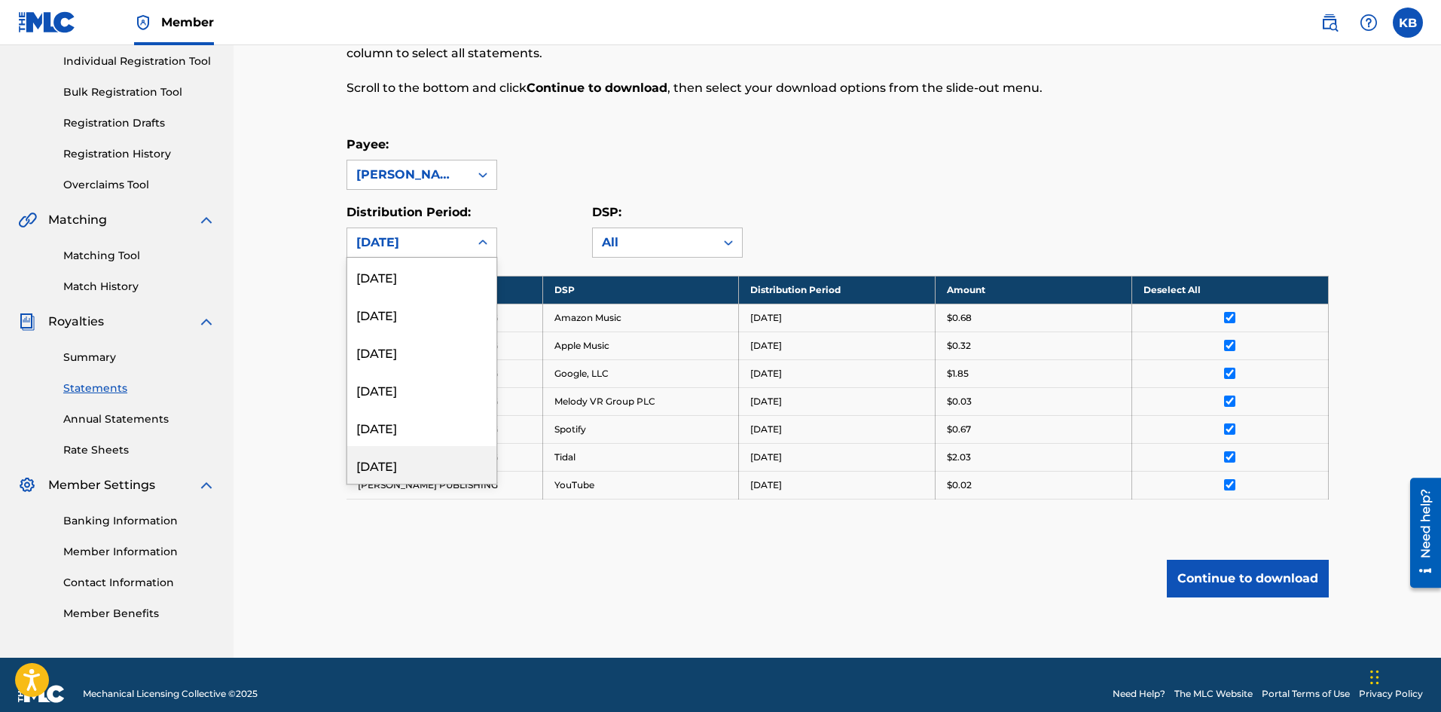
click at [425, 459] on div "[DATE]" at bounding box center [421, 465] width 149 height 38
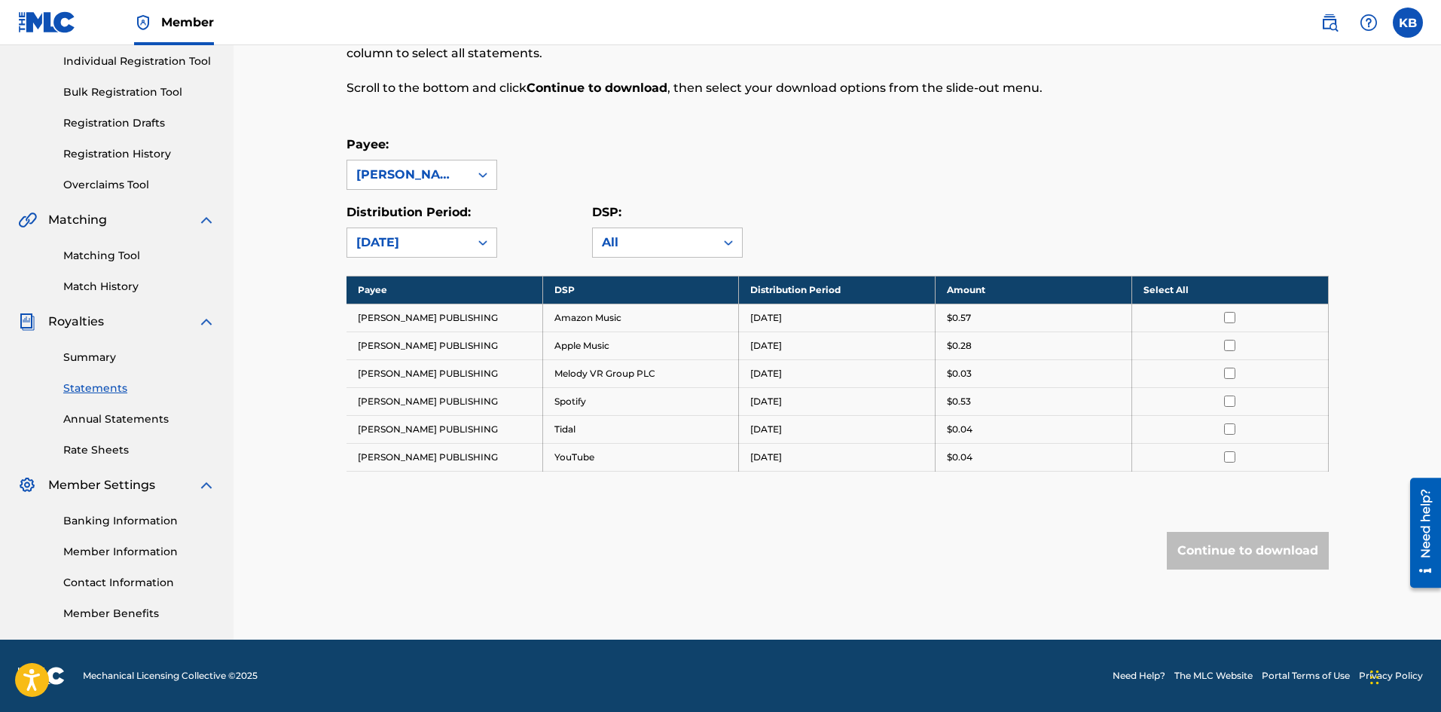
click at [1229, 292] on th "Select All" at bounding box center [1230, 290] width 197 height 28
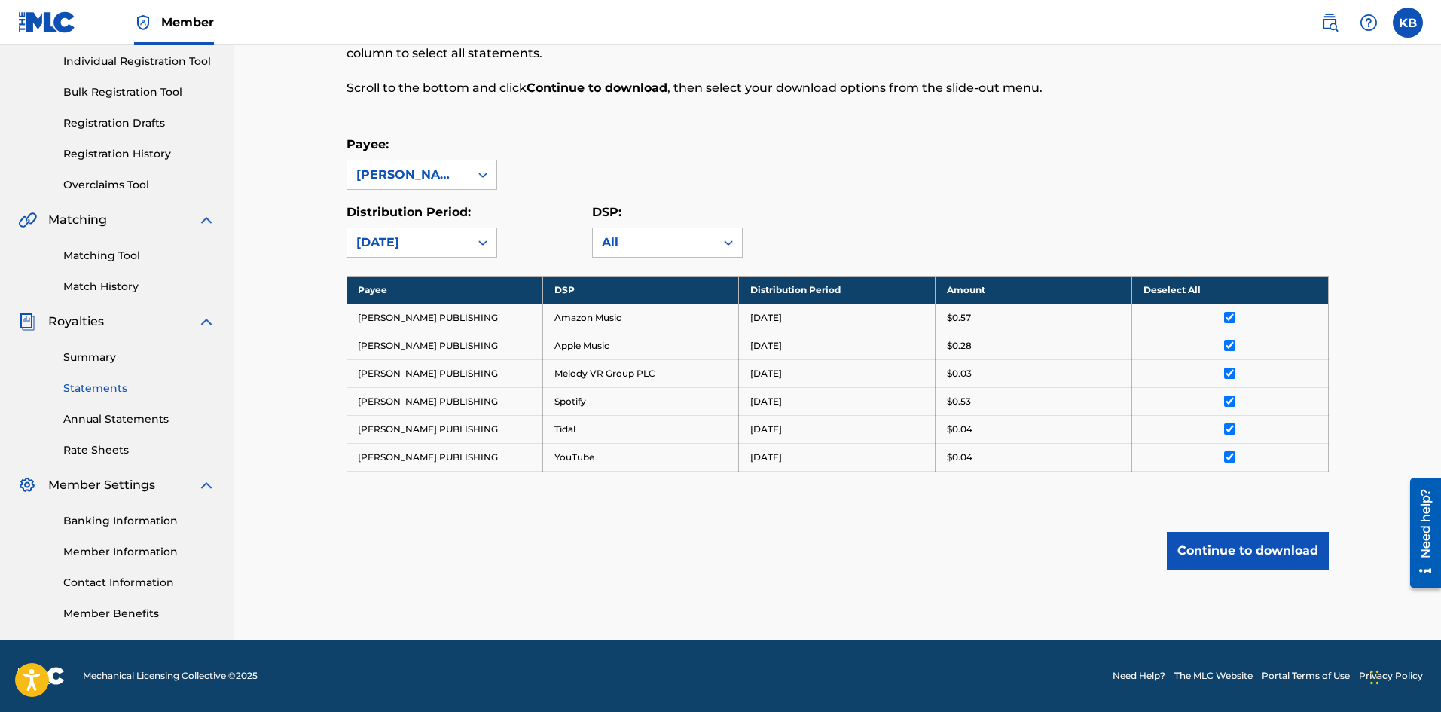
click at [1266, 545] on button "Continue to download" at bounding box center [1248, 551] width 162 height 38
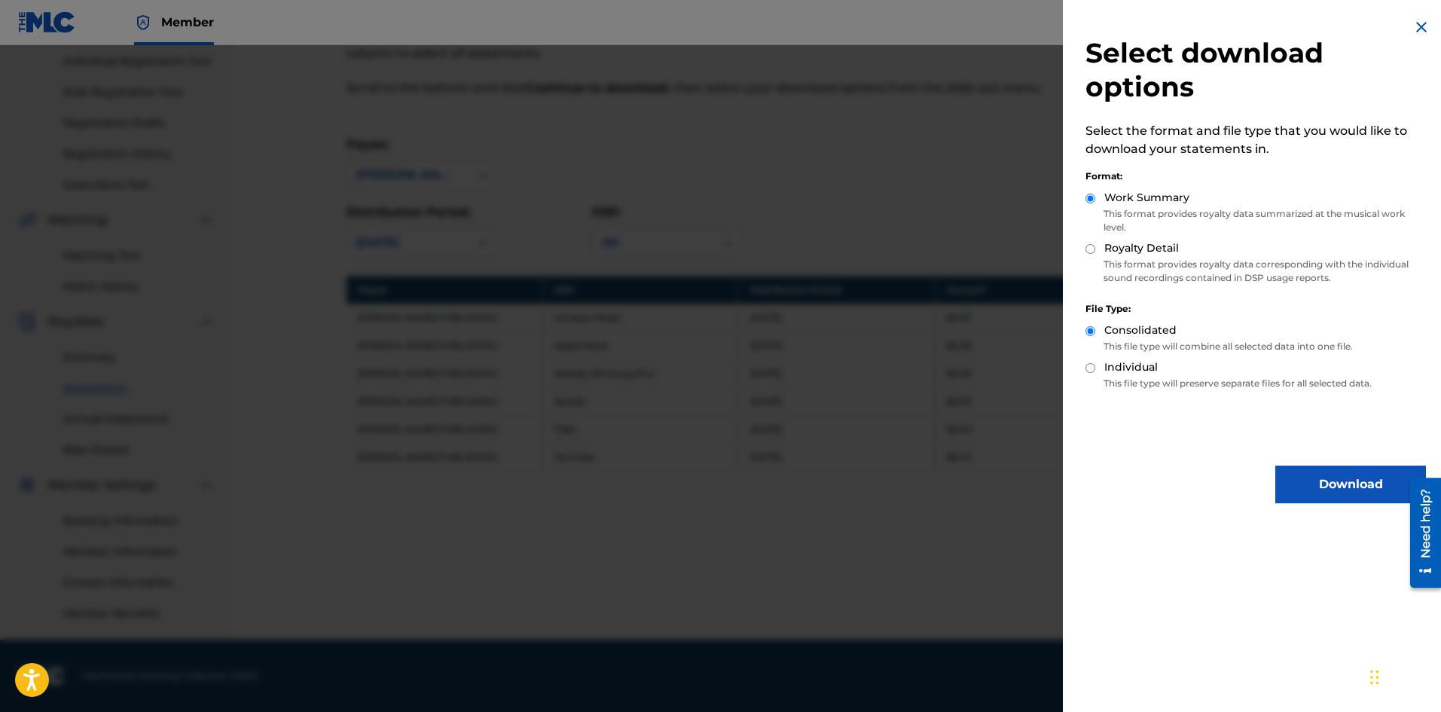
click at [1315, 492] on button "Download" at bounding box center [1350, 485] width 151 height 38
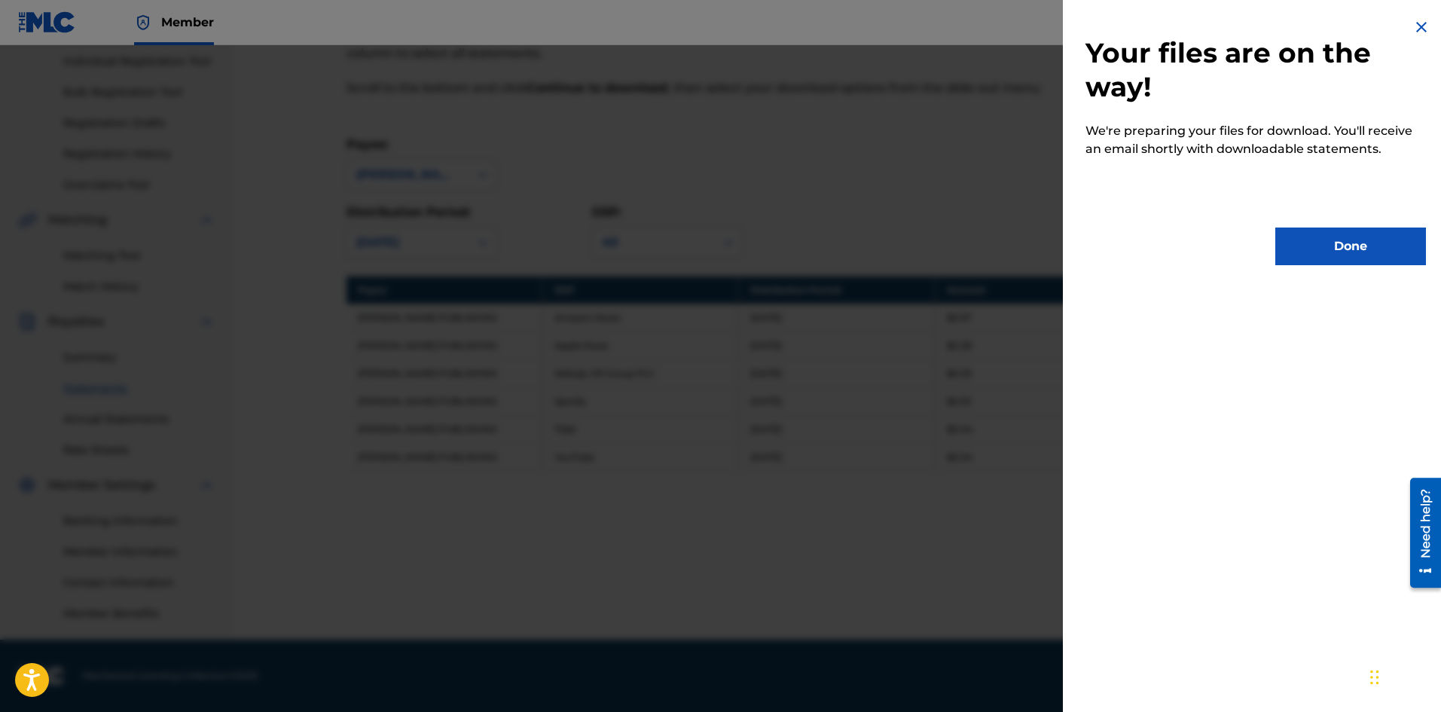
click at [1343, 252] on button "Done" at bounding box center [1350, 247] width 151 height 38
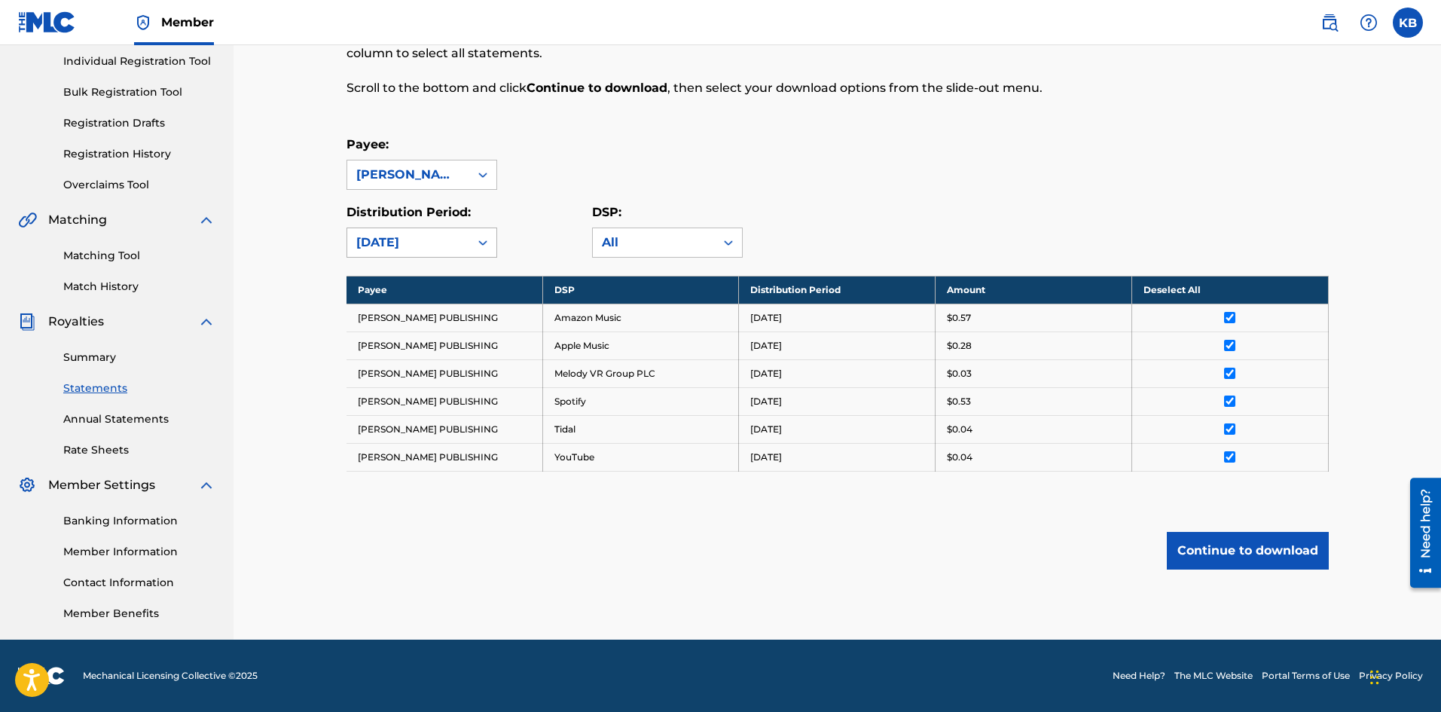
click at [482, 244] on icon at bounding box center [482, 242] width 15 height 15
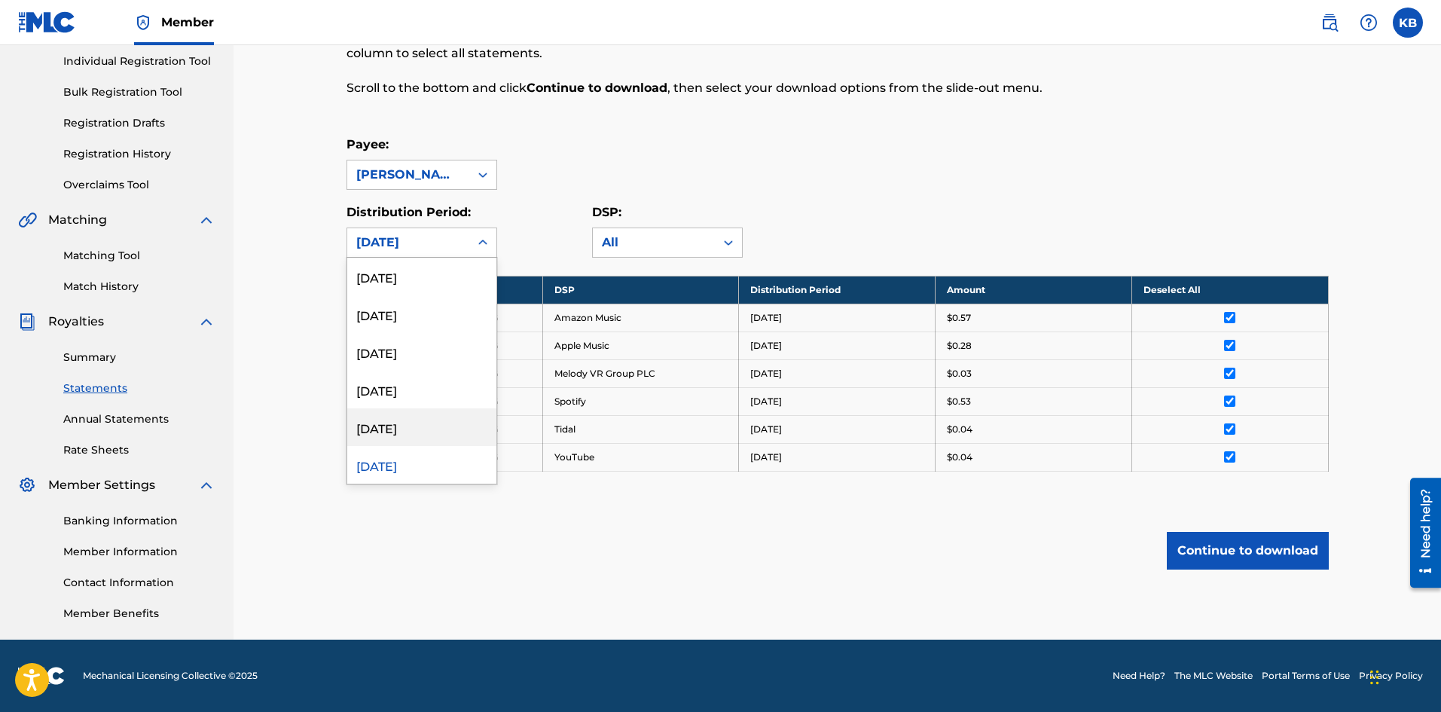
click at [390, 420] on div "[DATE]" at bounding box center [421, 427] width 149 height 38
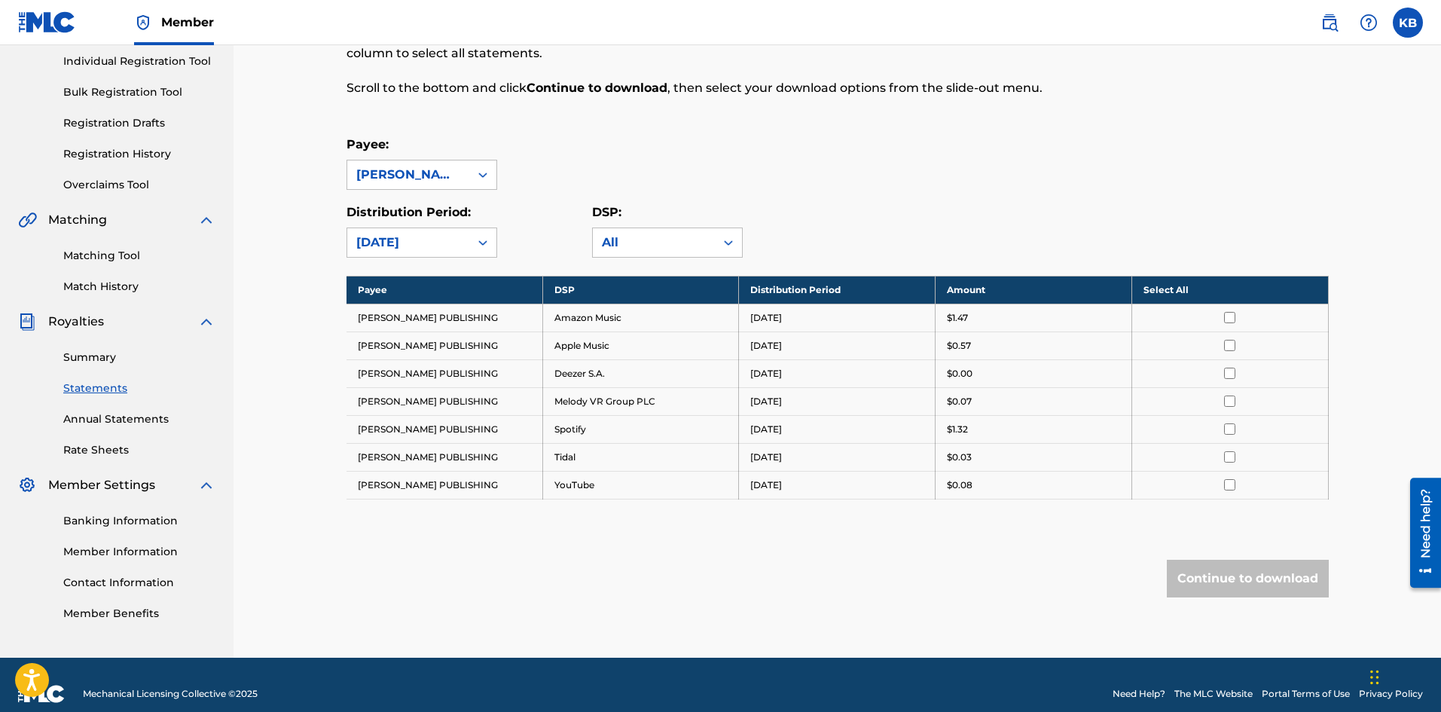
click at [1229, 289] on th "Select All" at bounding box center [1230, 290] width 197 height 28
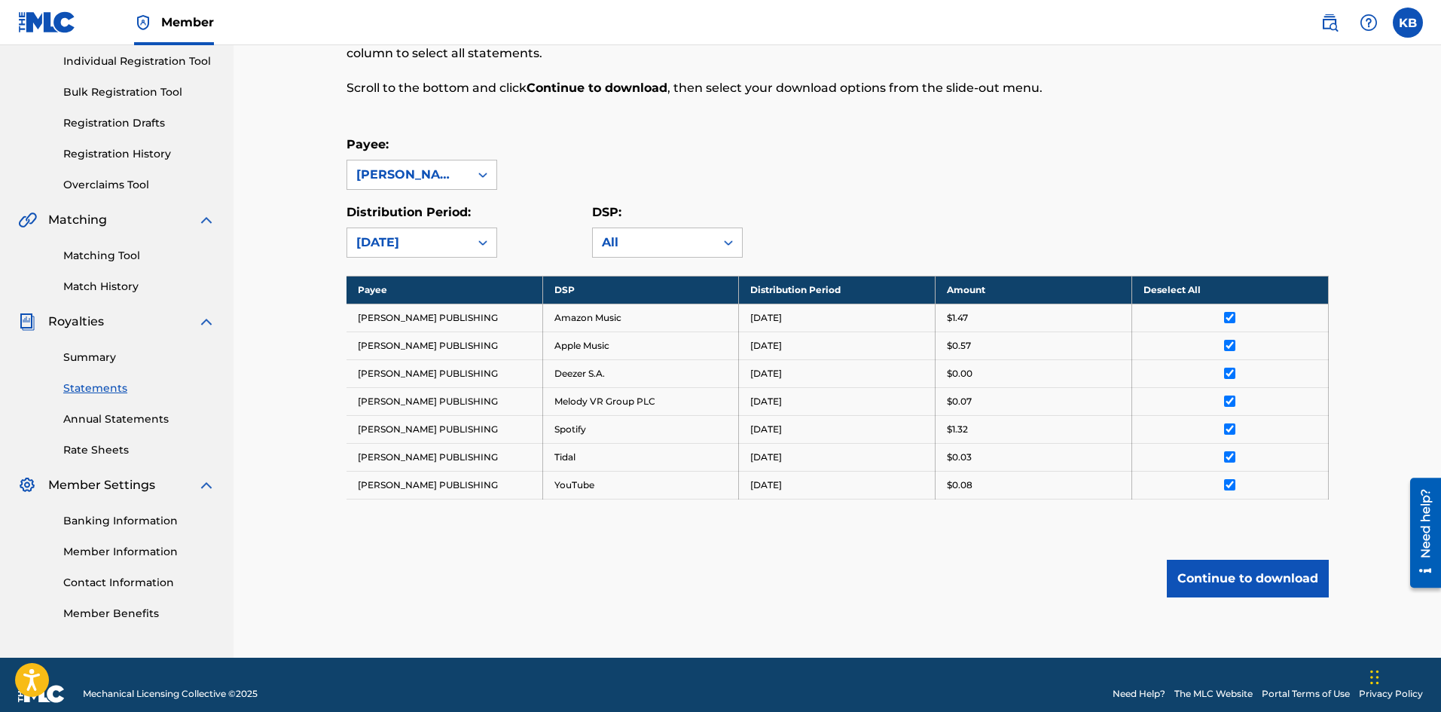
click at [1260, 577] on button "Continue to download" at bounding box center [1248, 579] width 162 height 38
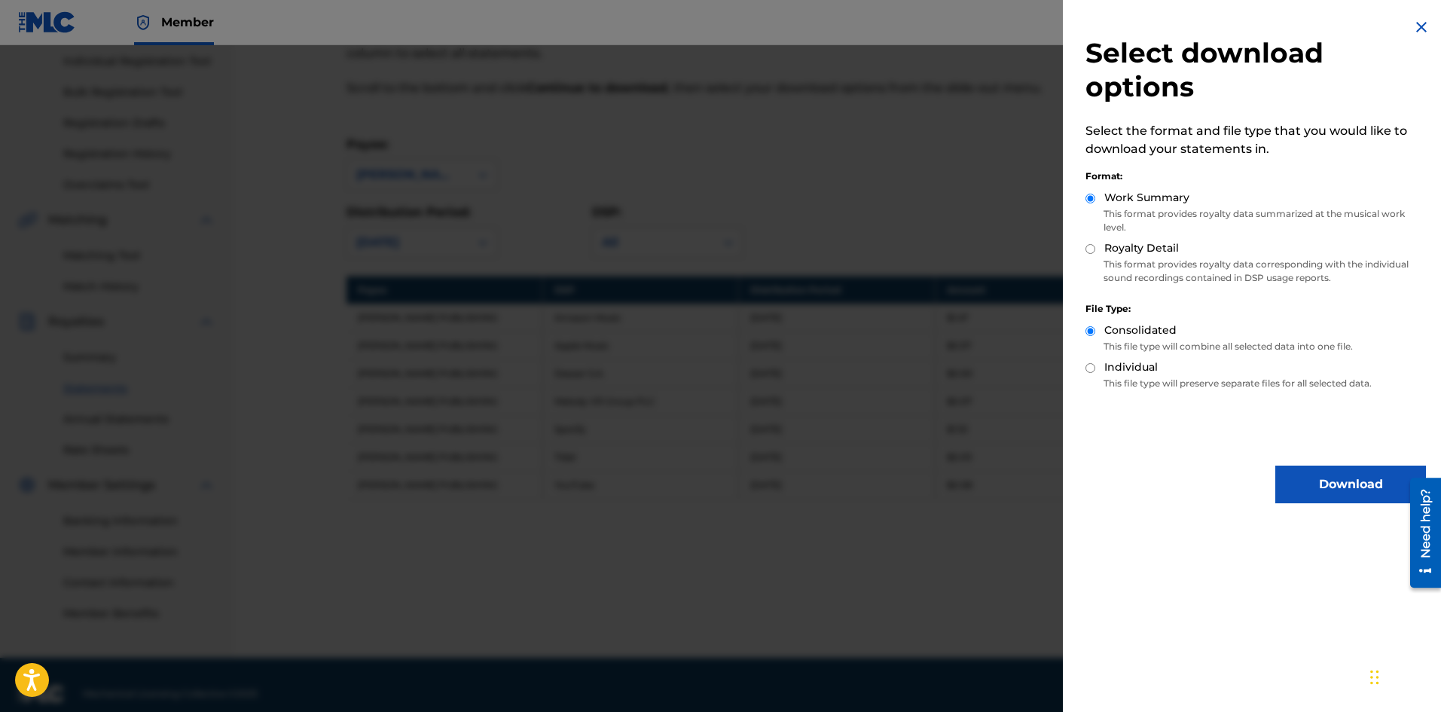
click at [1306, 487] on button "Download" at bounding box center [1350, 485] width 151 height 38
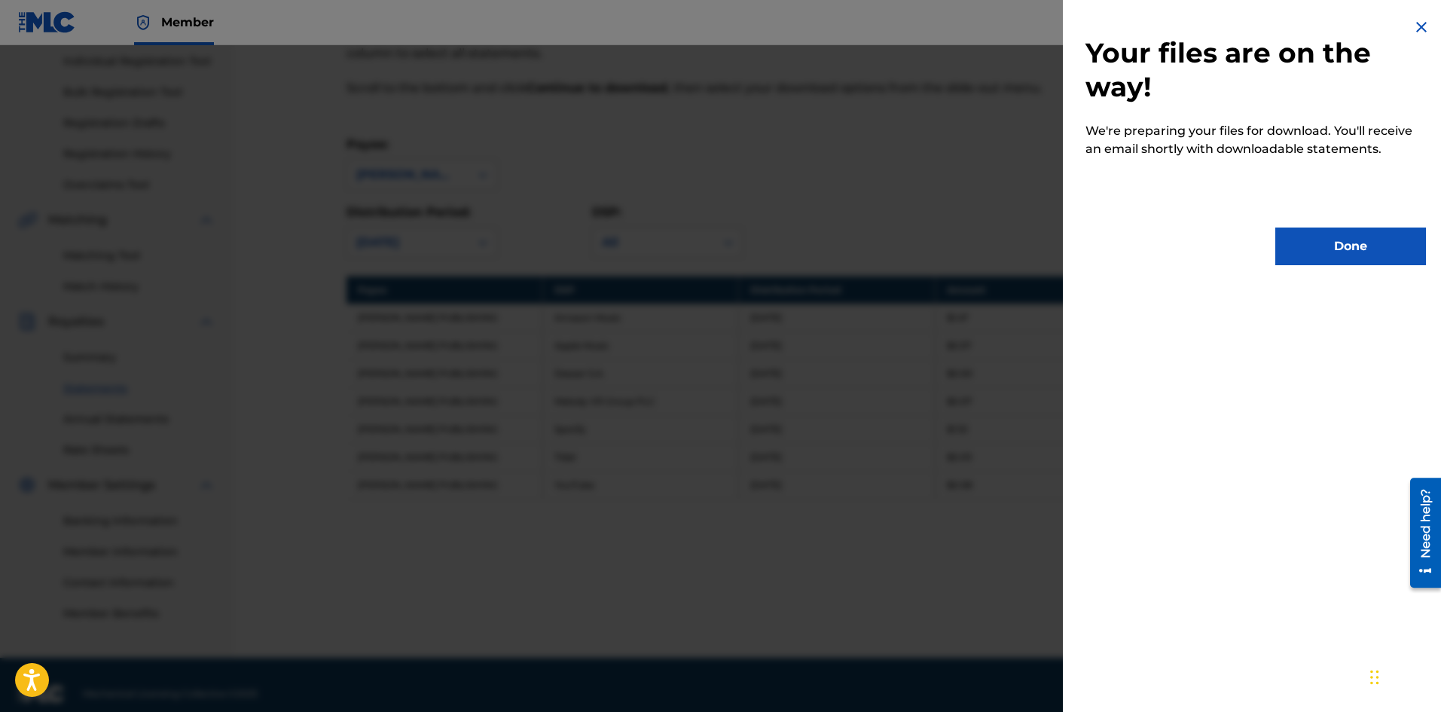
click at [1354, 248] on button "Done" at bounding box center [1350, 247] width 151 height 38
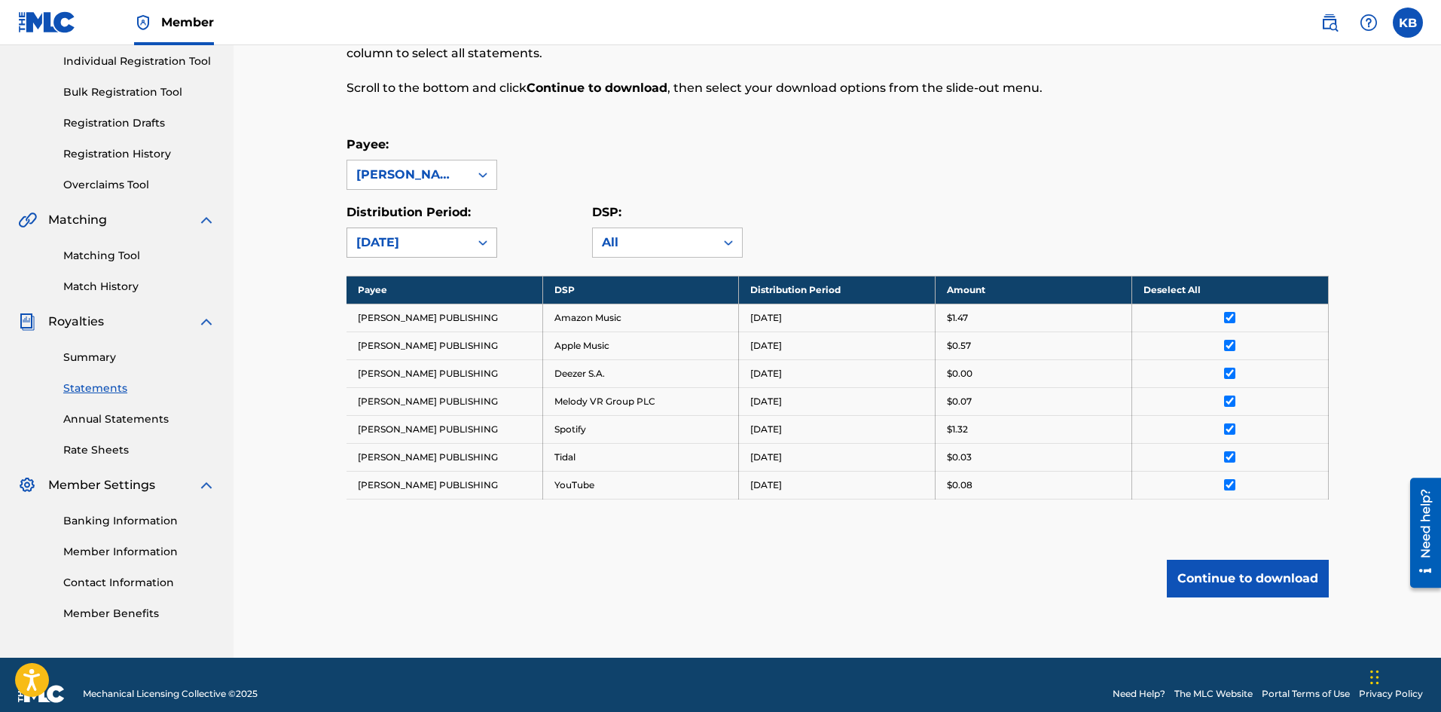
click at [485, 242] on icon at bounding box center [482, 242] width 9 height 5
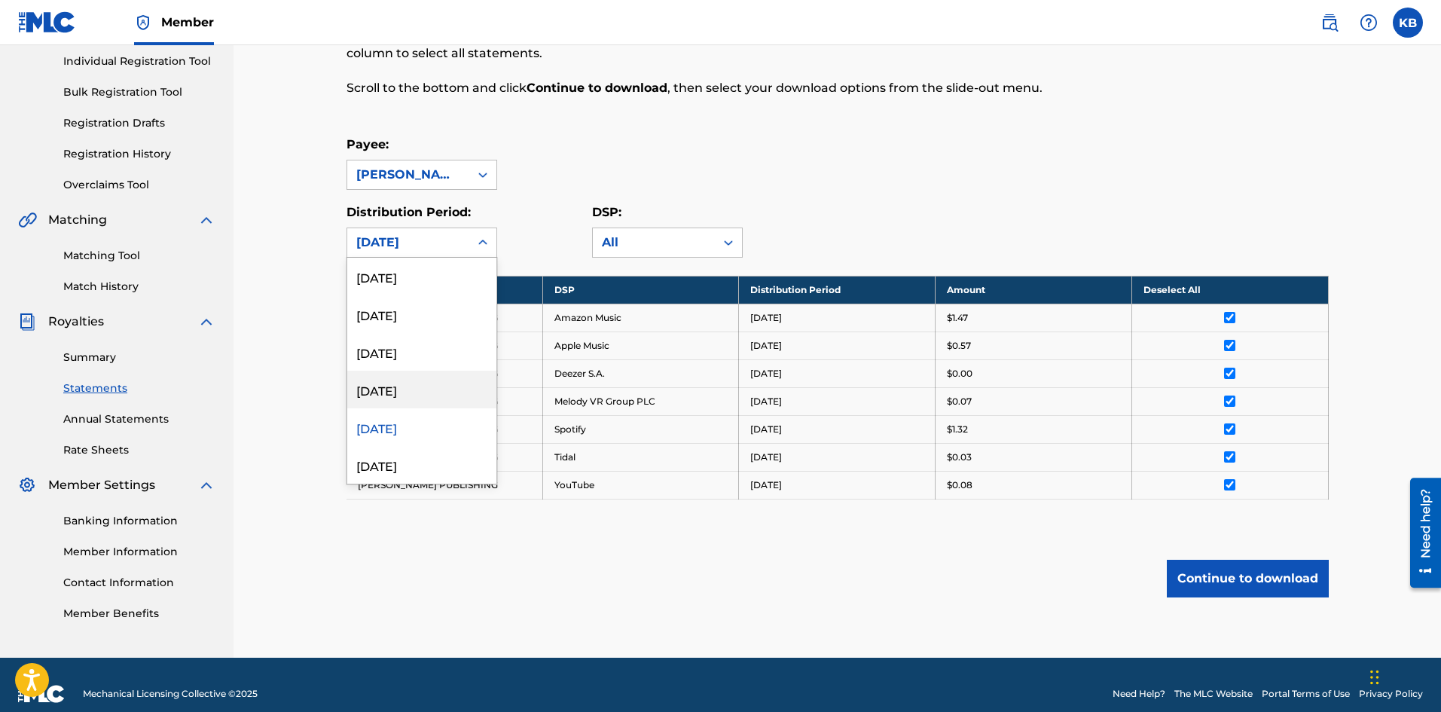
click at [402, 384] on div "[DATE]" at bounding box center [421, 390] width 149 height 38
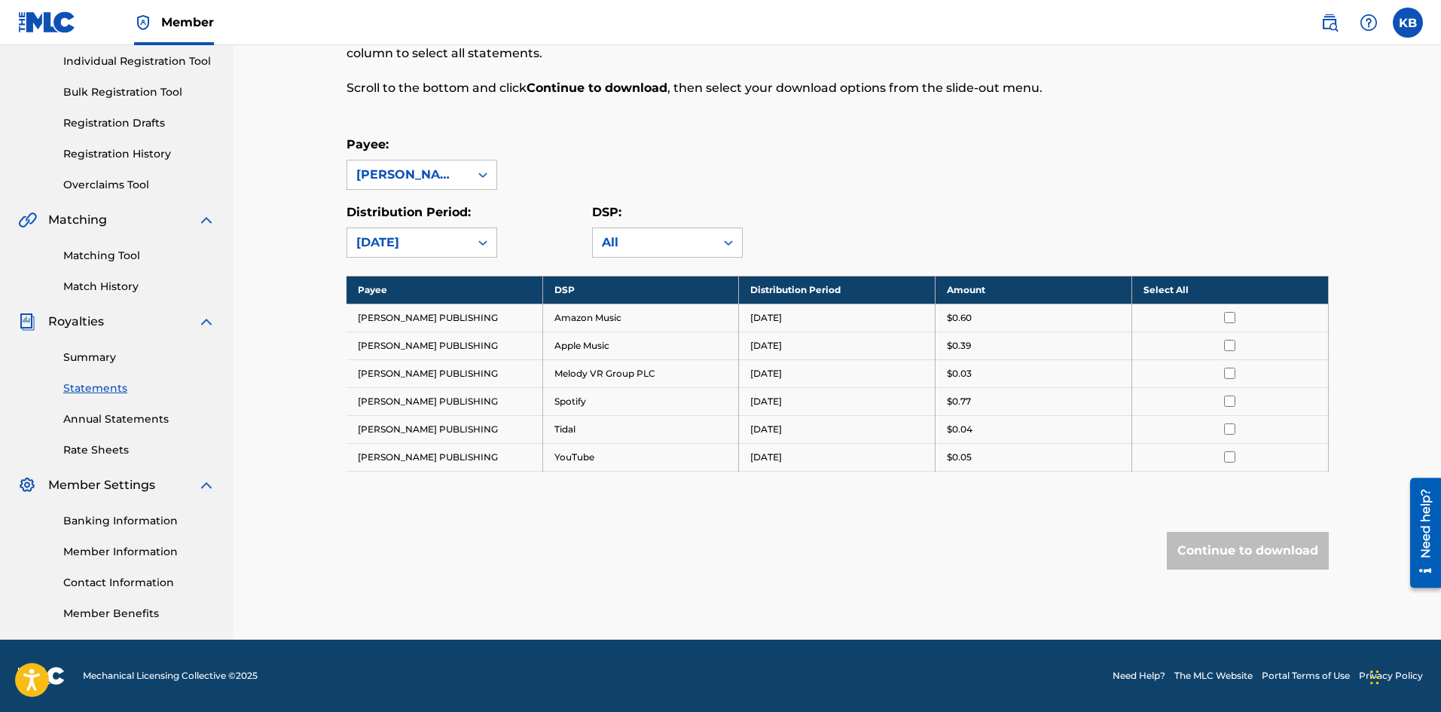
click at [1233, 289] on th "Select All" at bounding box center [1230, 290] width 197 height 28
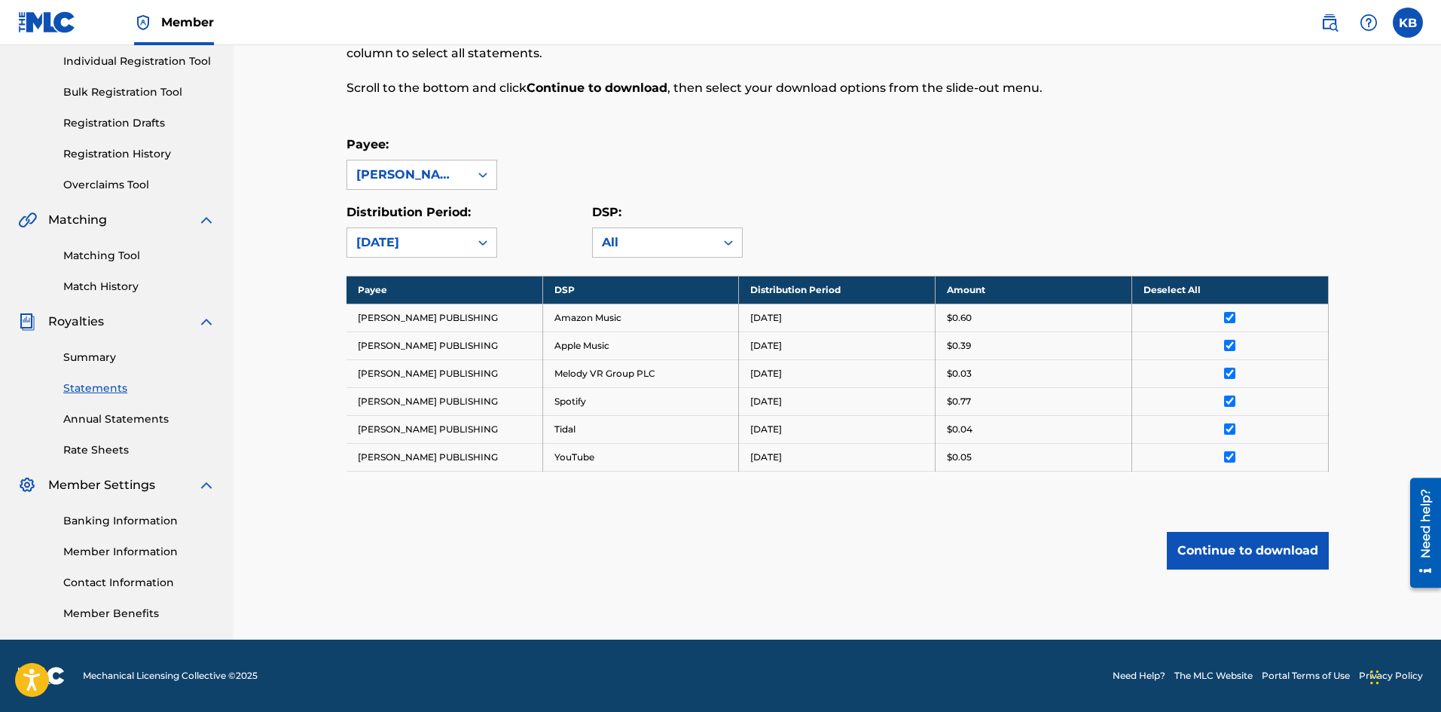
click at [1250, 554] on button "Continue to download" at bounding box center [1248, 551] width 162 height 38
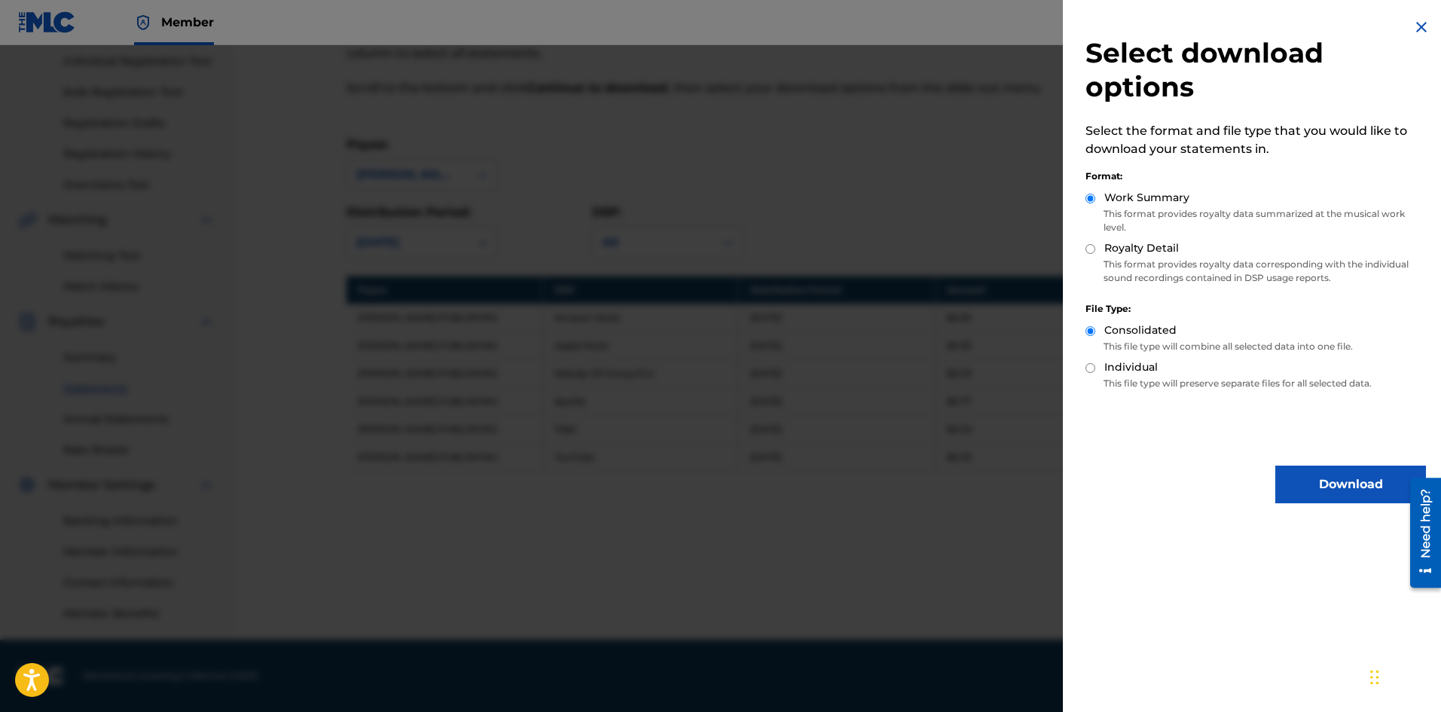
click at [1289, 495] on button "Download" at bounding box center [1350, 485] width 151 height 38
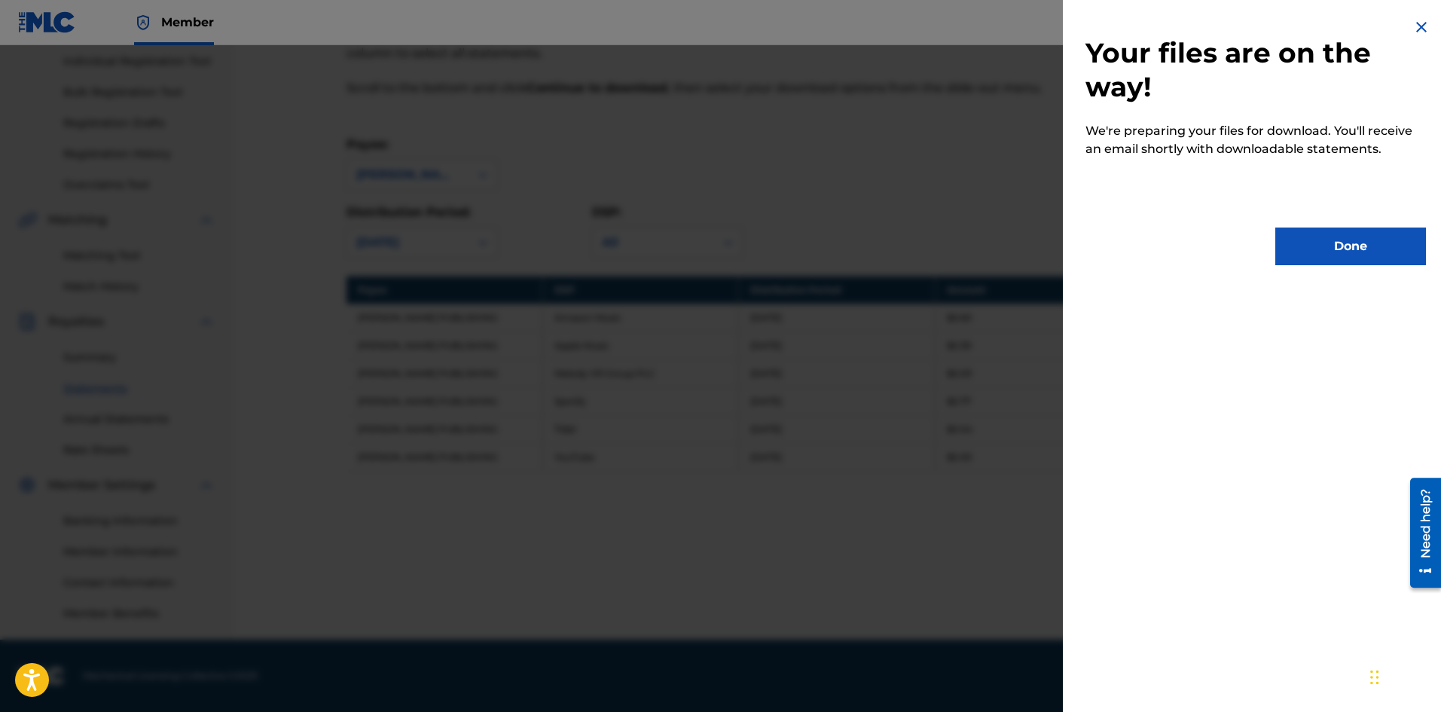
click at [1334, 255] on button "Done" at bounding box center [1350, 247] width 151 height 38
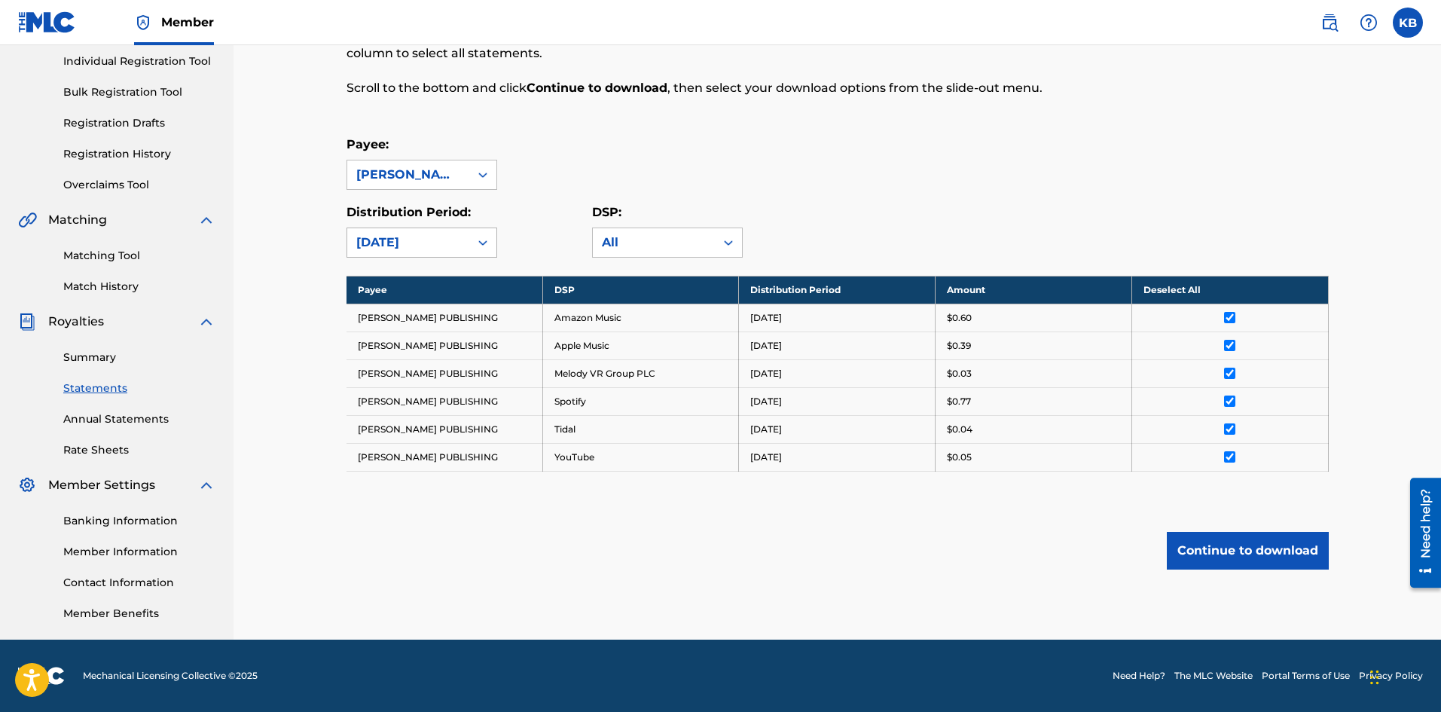
click at [471, 239] on div at bounding box center [482, 242] width 27 height 27
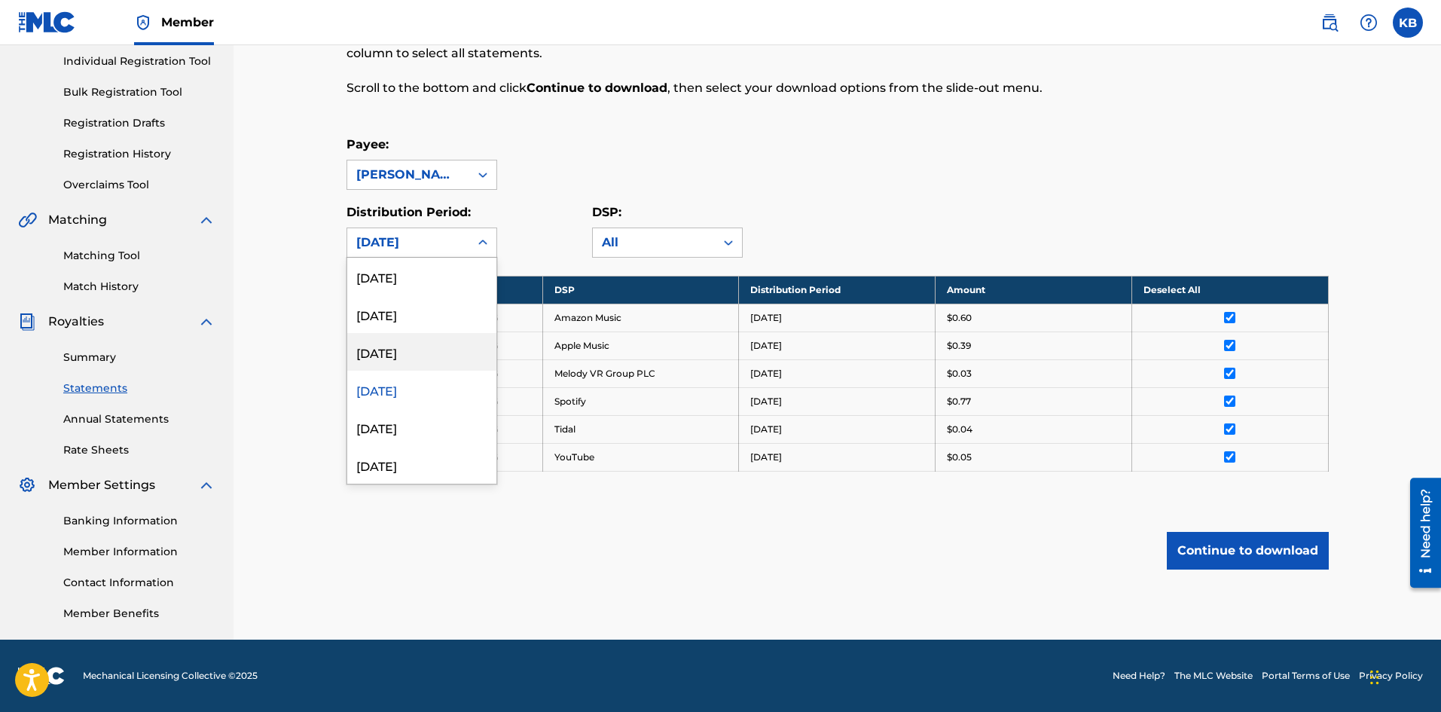
click at [409, 347] on div "[DATE]" at bounding box center [421, 352] width 149 height 38
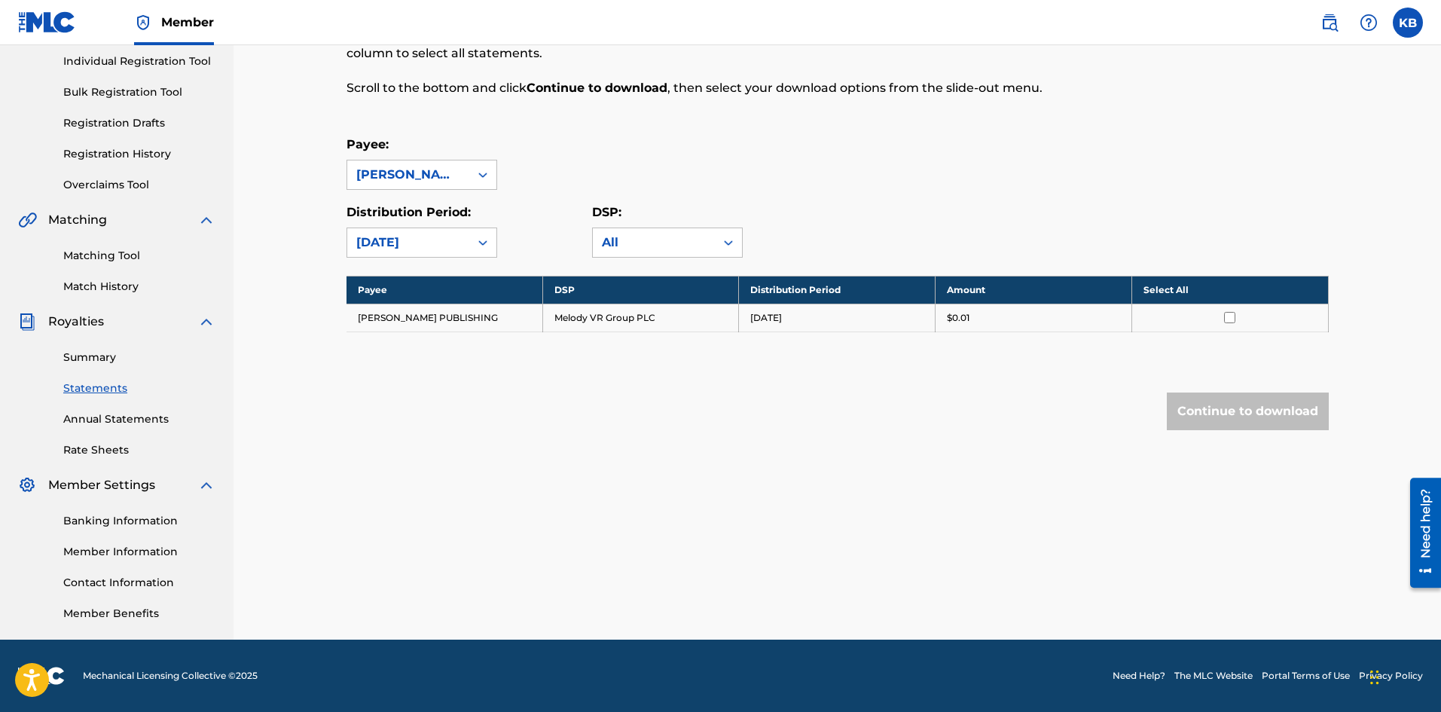
click at [1241, 289] on th "Select All" at bounding box center [1230, 290] width 197 height 28
click at [1235, 410] on button "Continue to download" at bounding box center [1248, 412] width 162 height 38
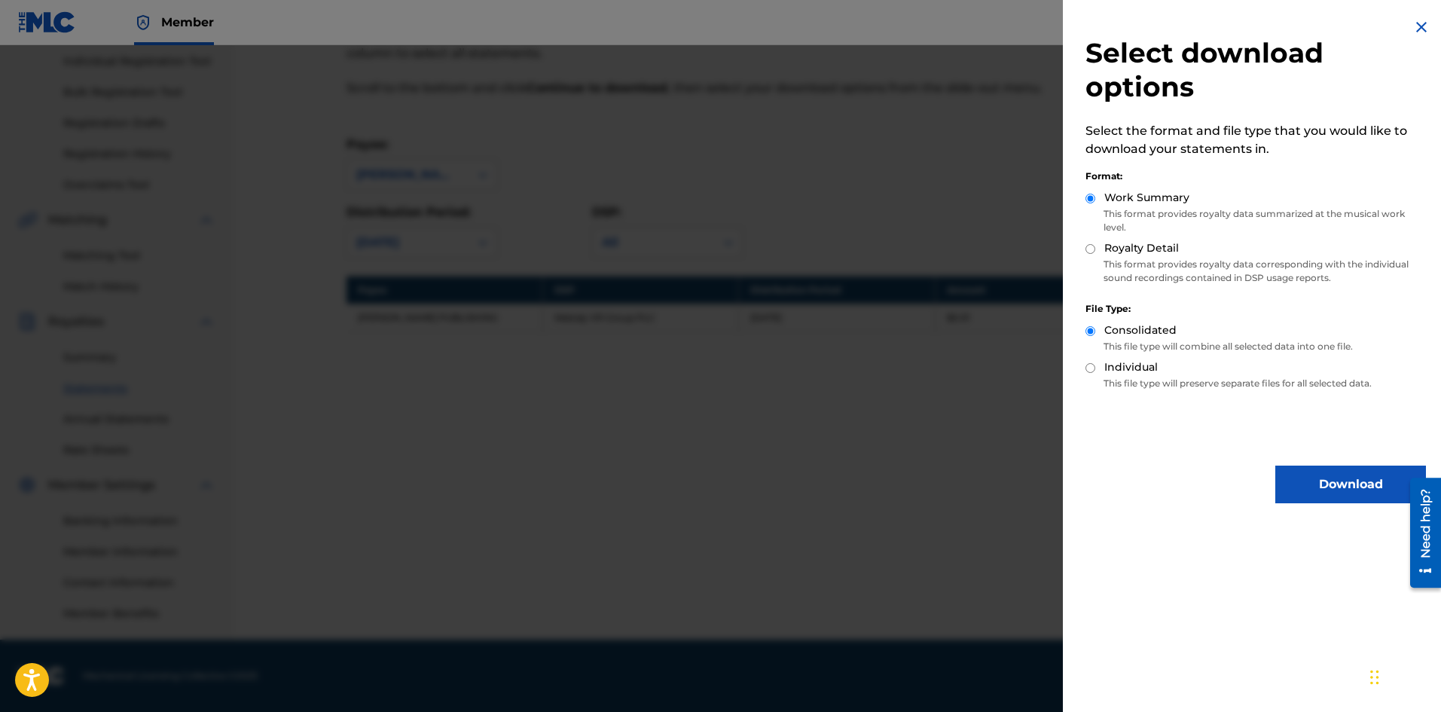
click at [1315, 480] on button "Download" at bounding box center [1350, 485] width 151 height 38
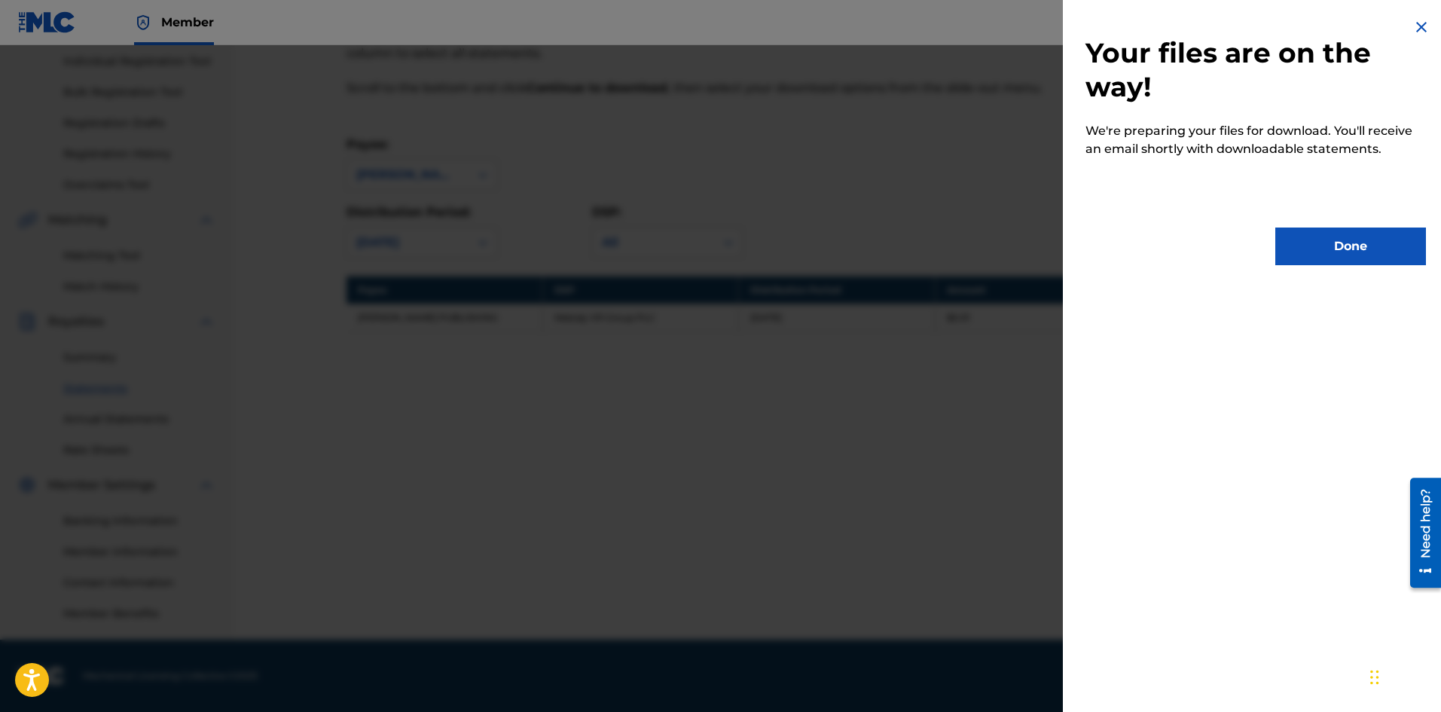
click at [1345, 259] on button "Done" at bounding box center [1350, 247] width 151 height 38
